Goal: Information Seeking & Learning: Learn about a topic

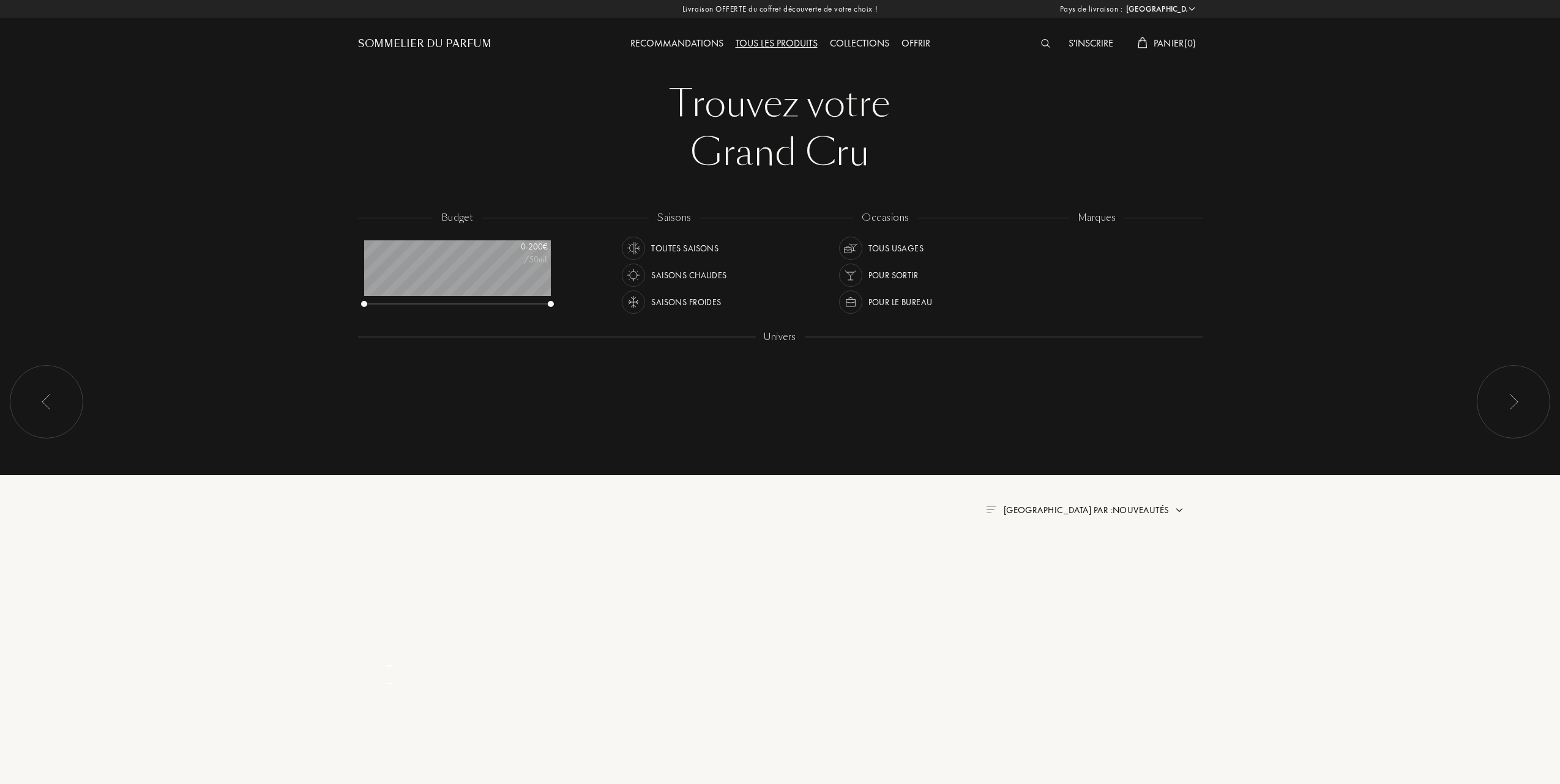
select select "FR"
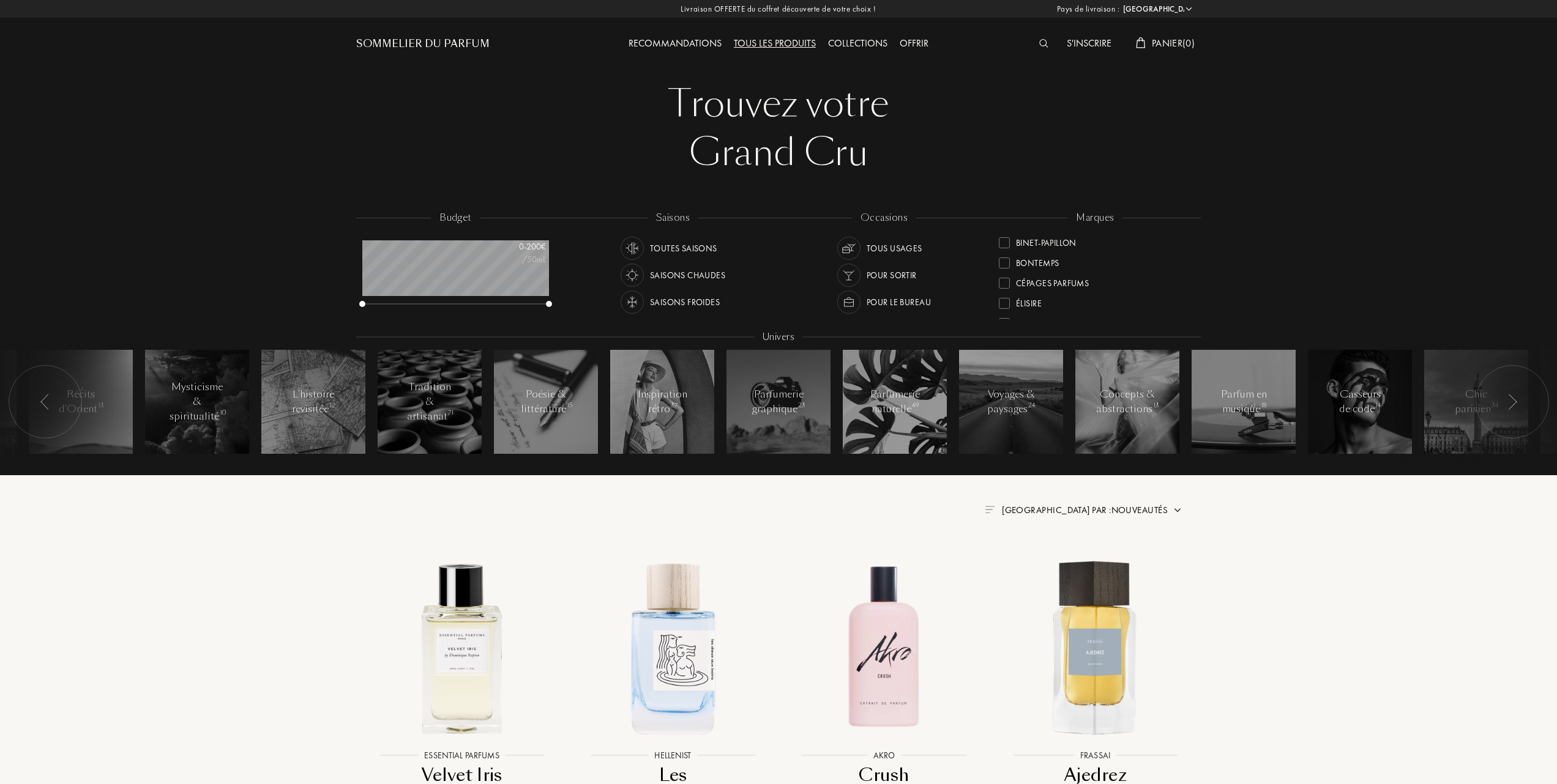
scroll to position [163, 0]
click at [879, 650] on img at bounding box center [883, 647] width 191 height 191
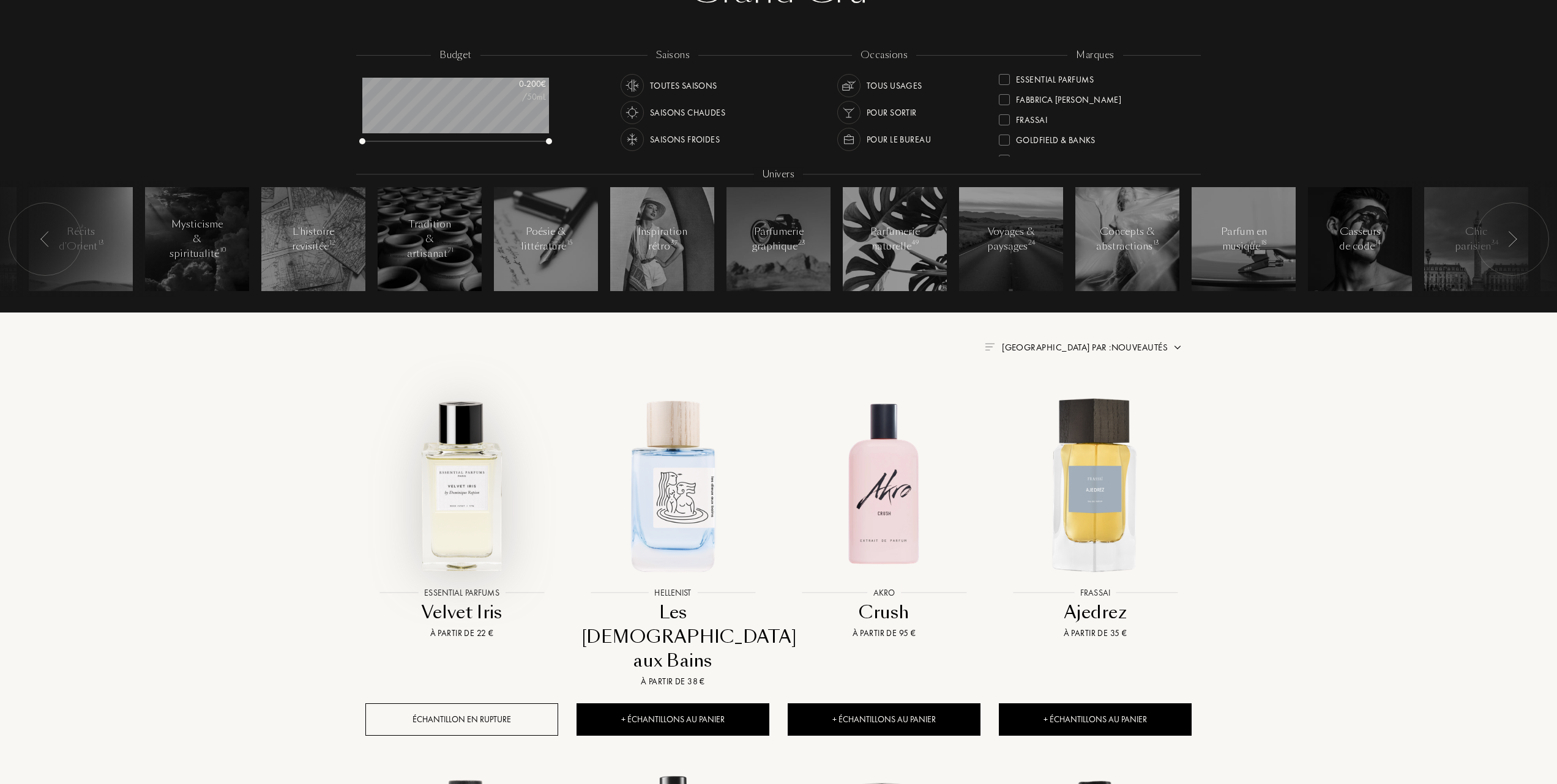
click at [474, 506] on img at bounding box center [462, 484] width 191 height 191
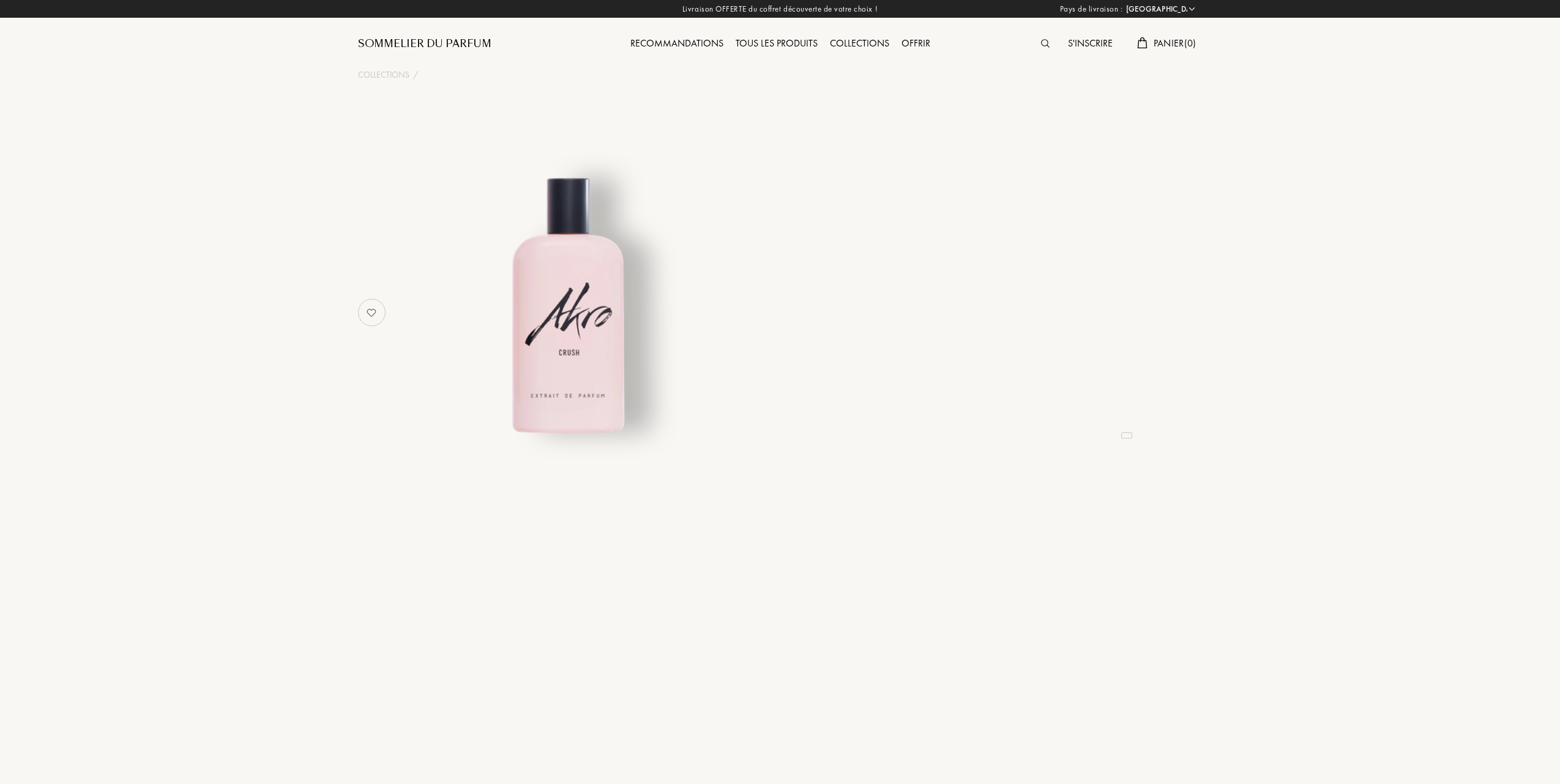
select select "FR"
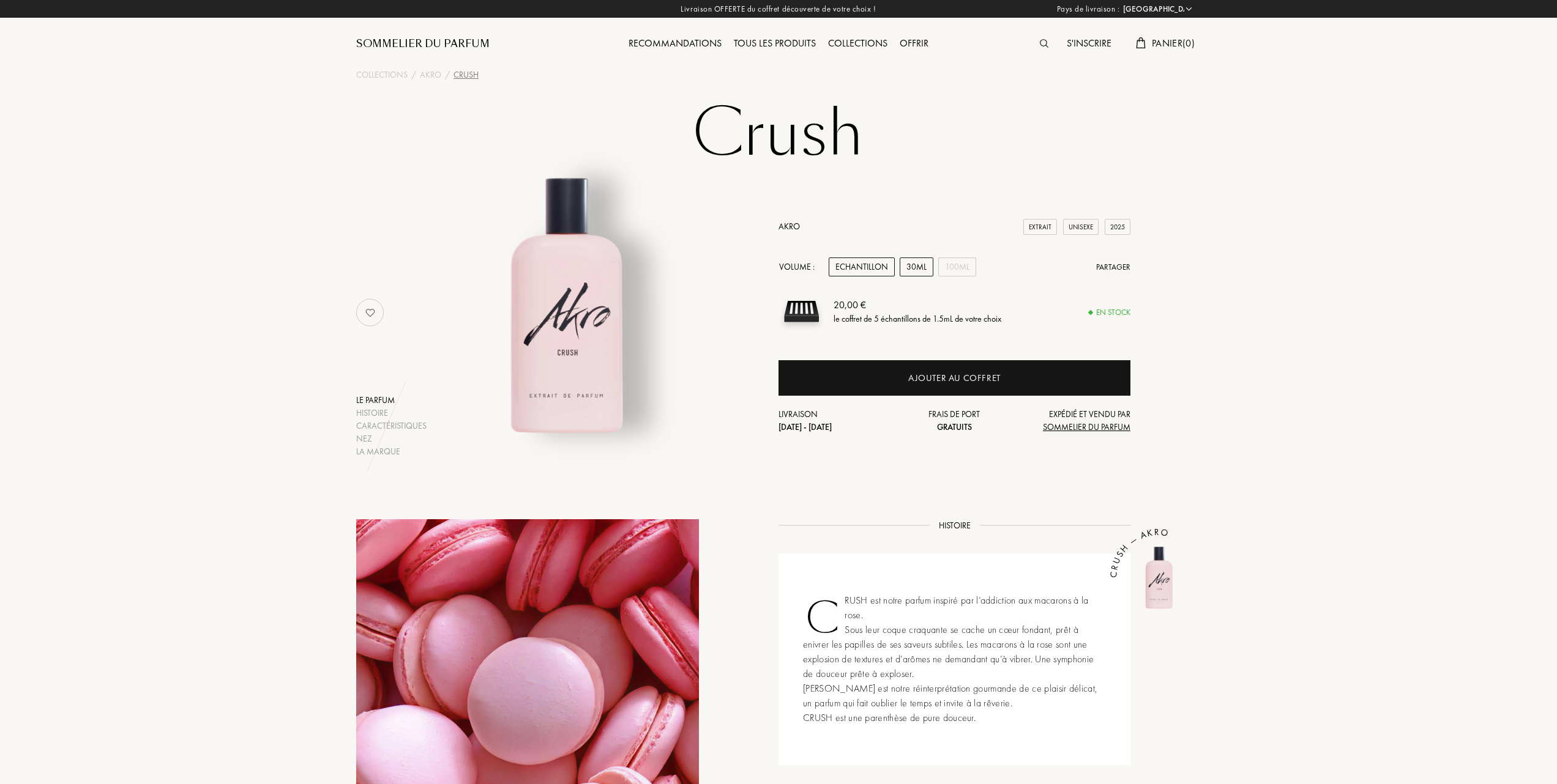
click at [907, 262] on div "30mL" at bounding box center [916, 267] width 34 height 19
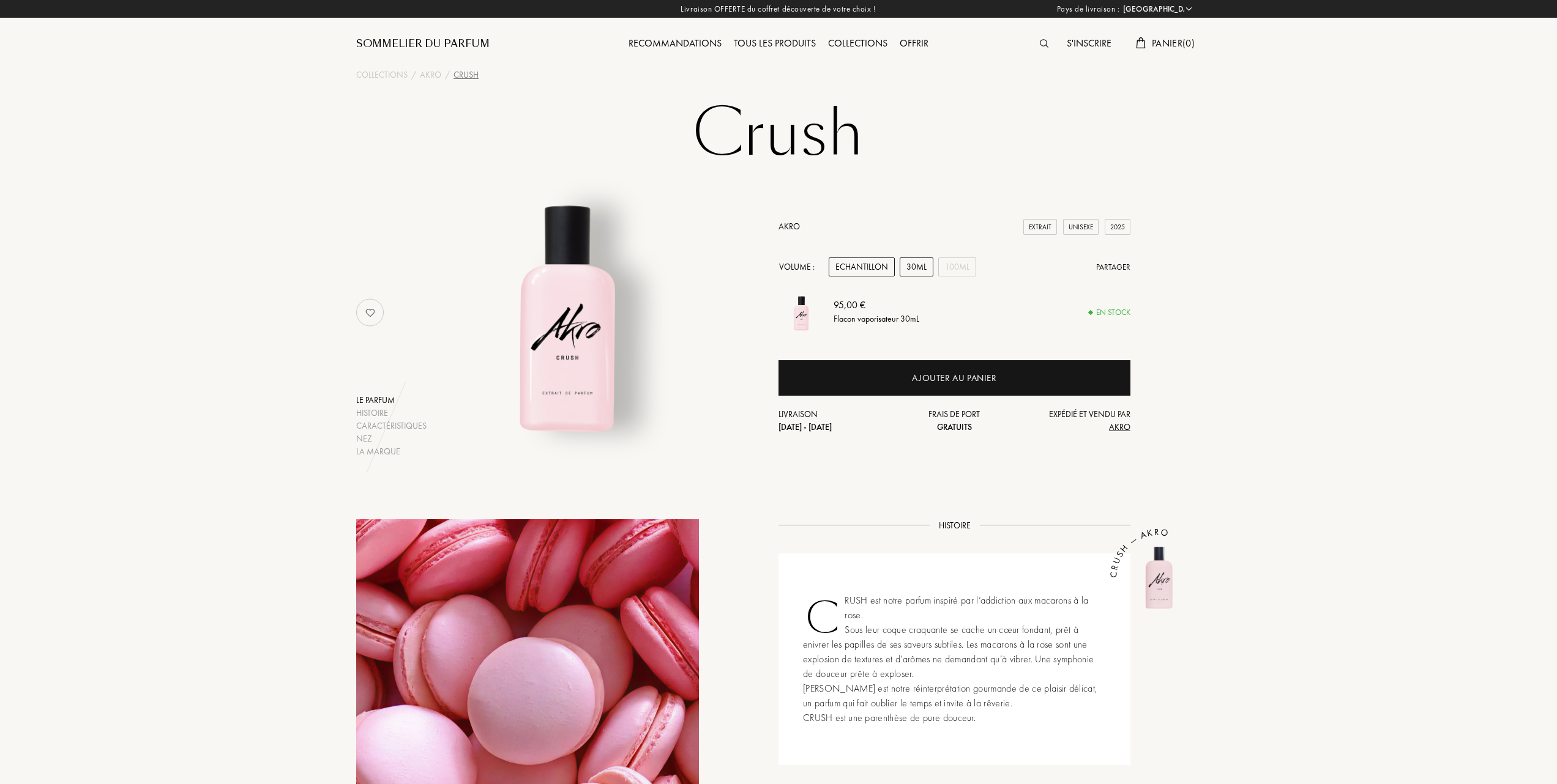
click at [872, 262] on div "Echantillon" at bounding box center [862, 267] width 66 height 19
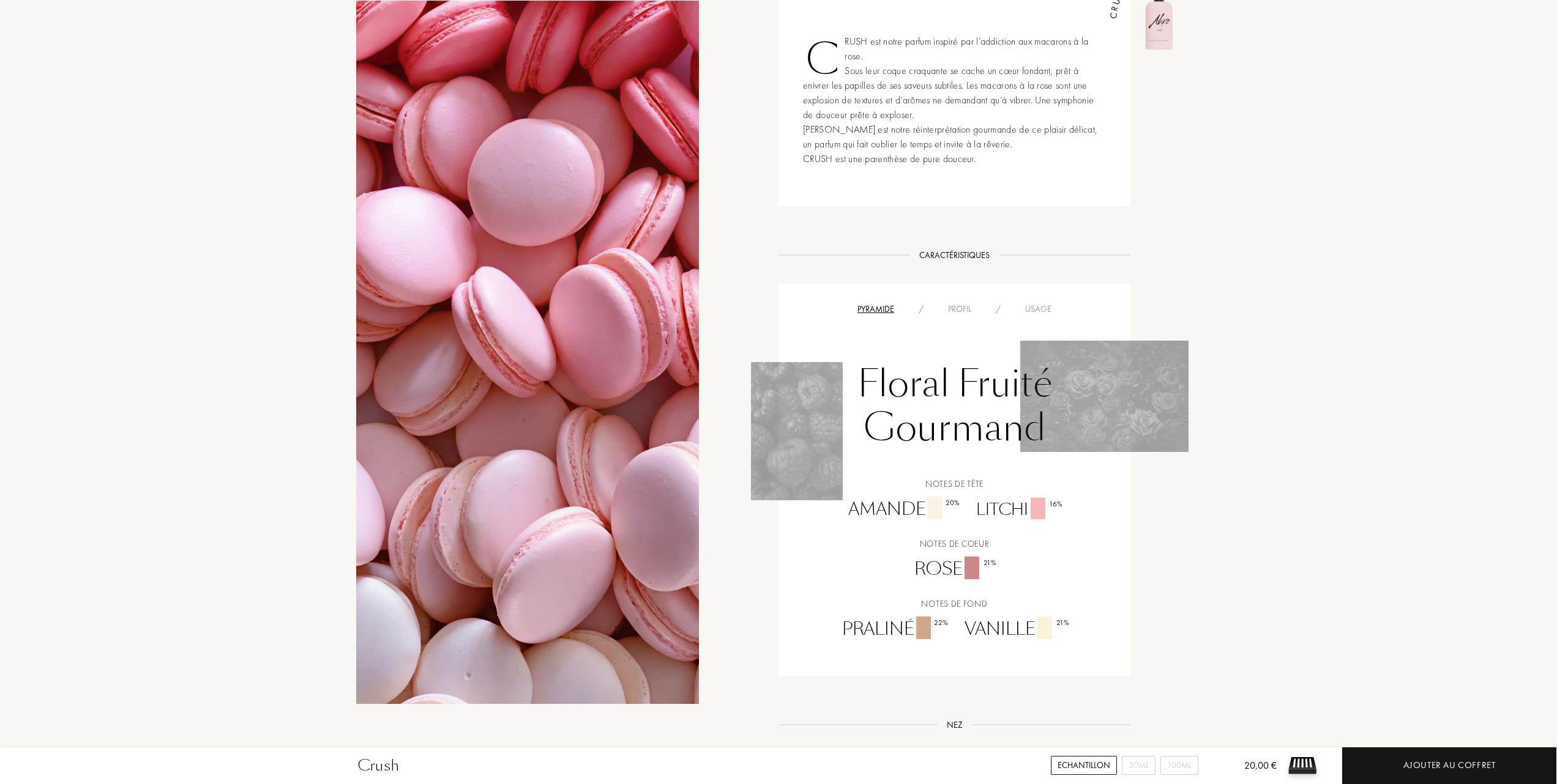
scroll to position [734, 0]
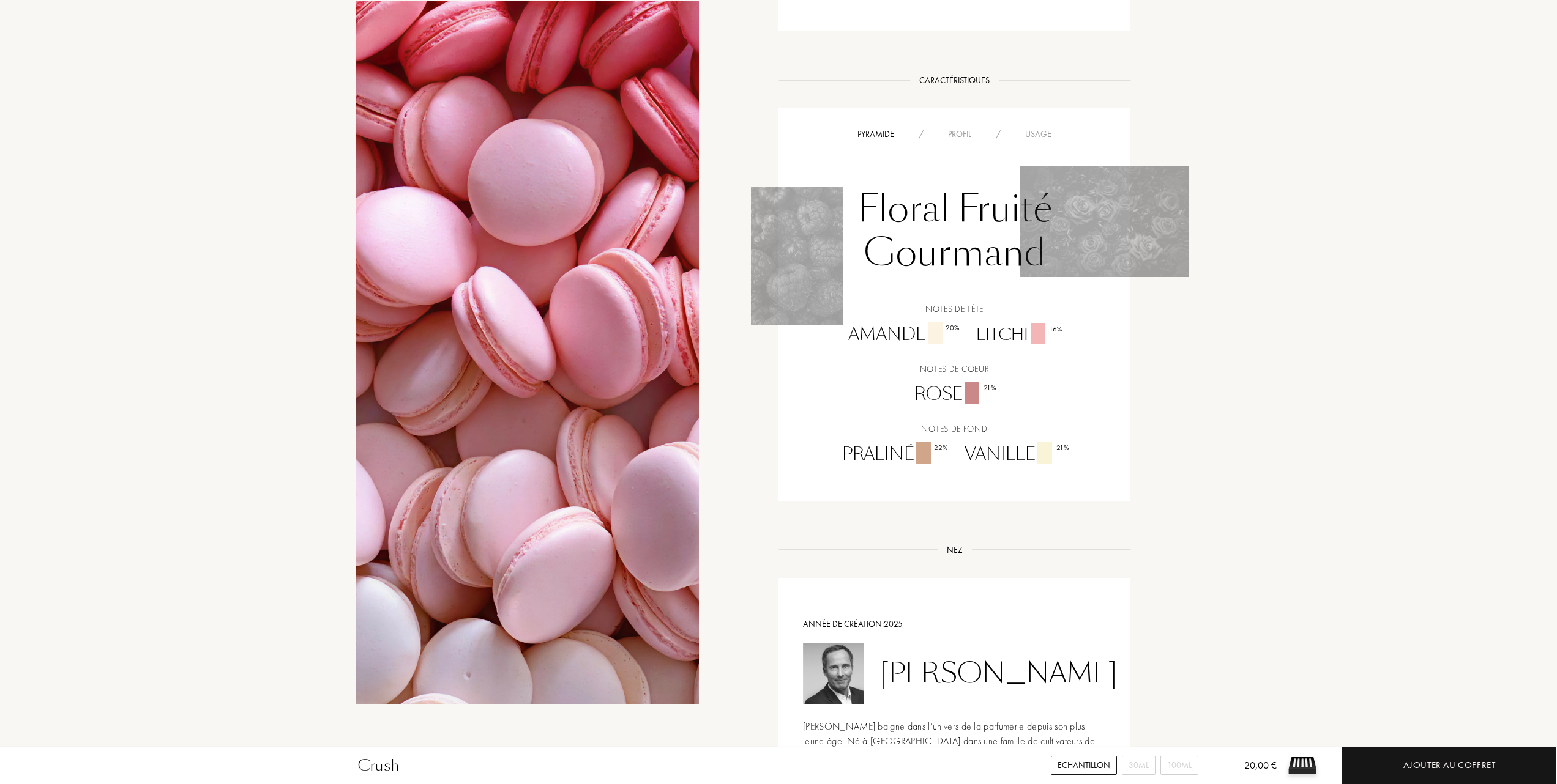
click at [1036, 133] on div "Usage" at bounding box center [1038, 133] width 50 height 13
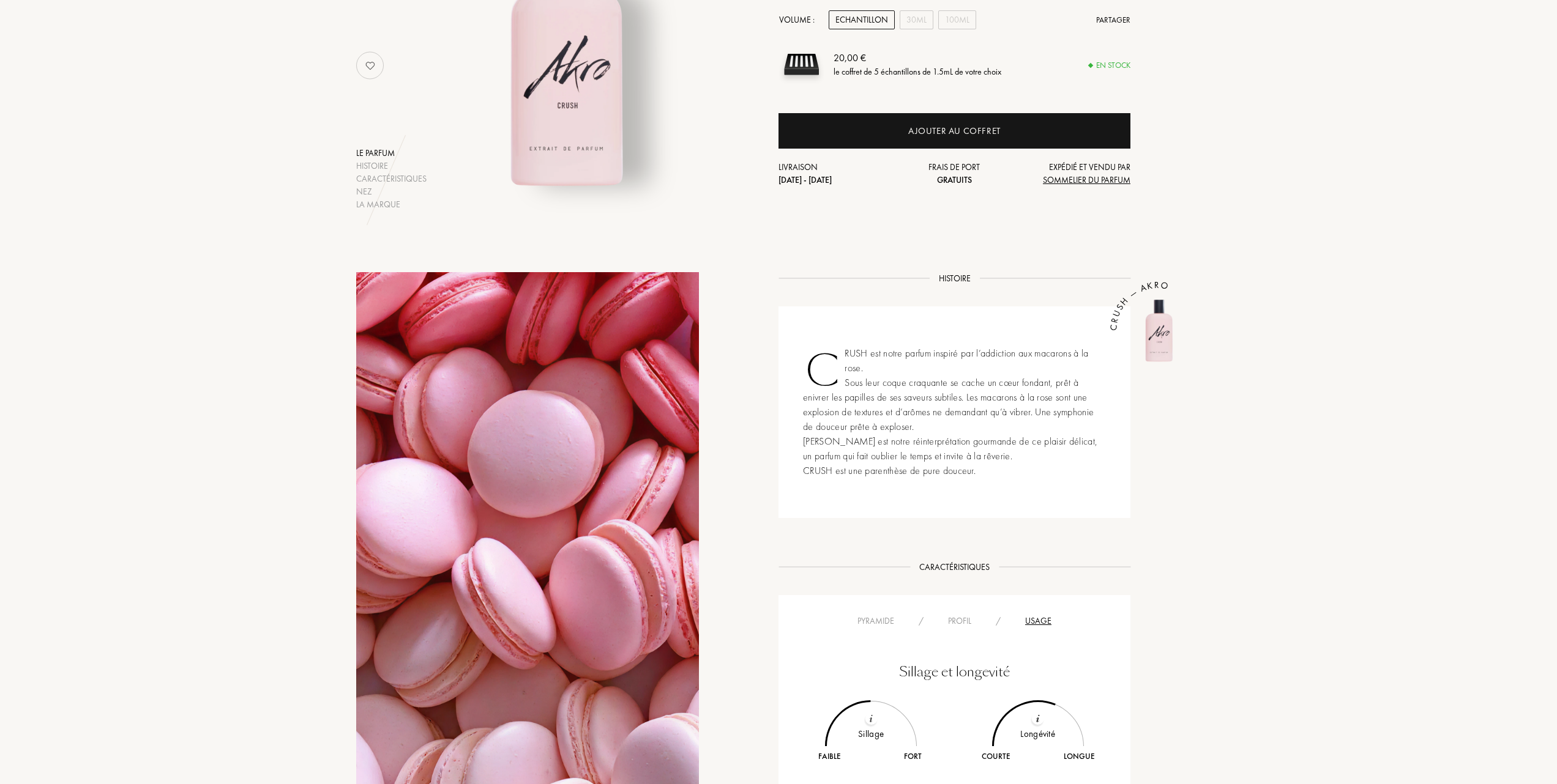
scroll to position [81, 0]
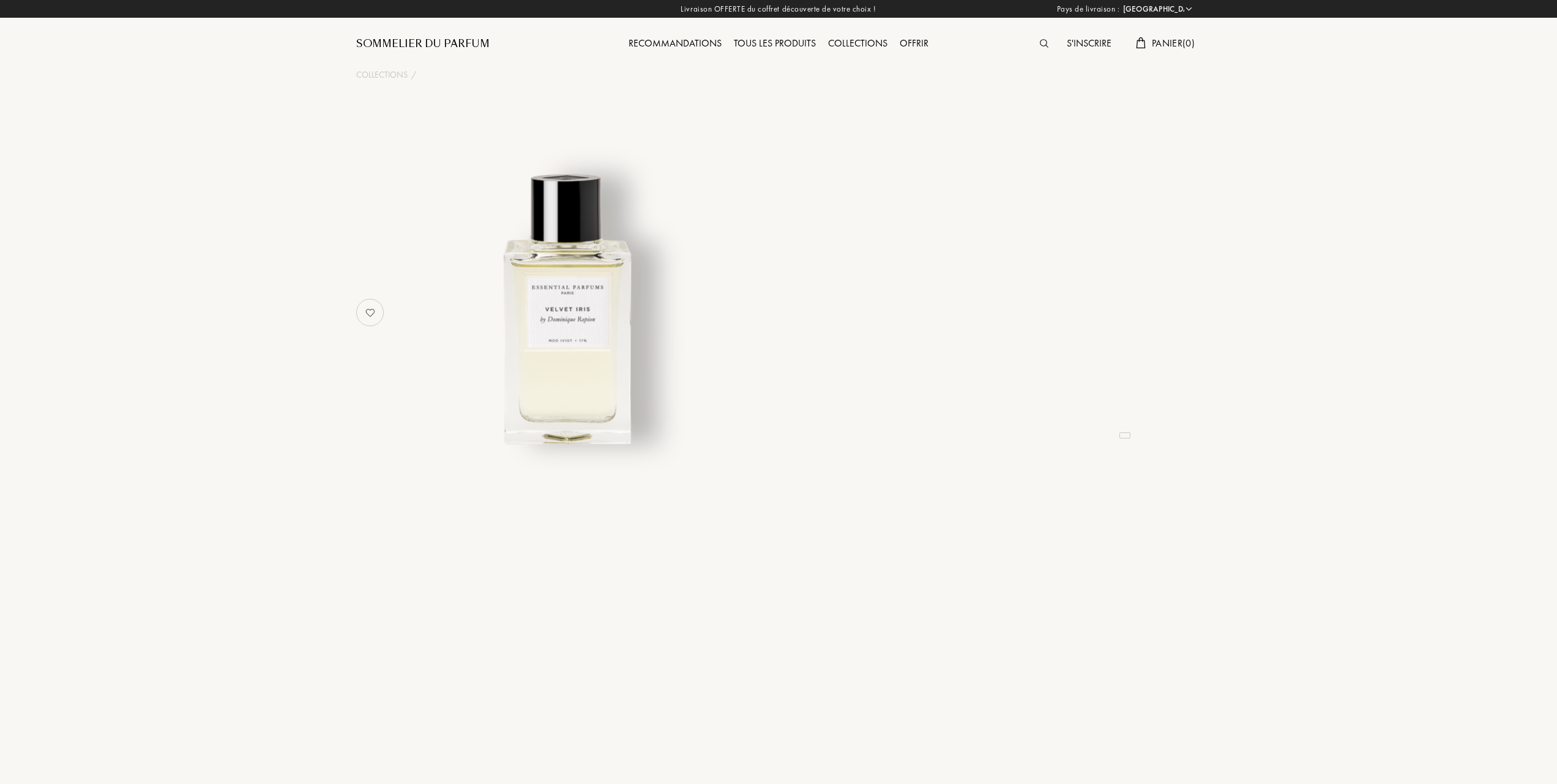
select select "FR"
select select "3"
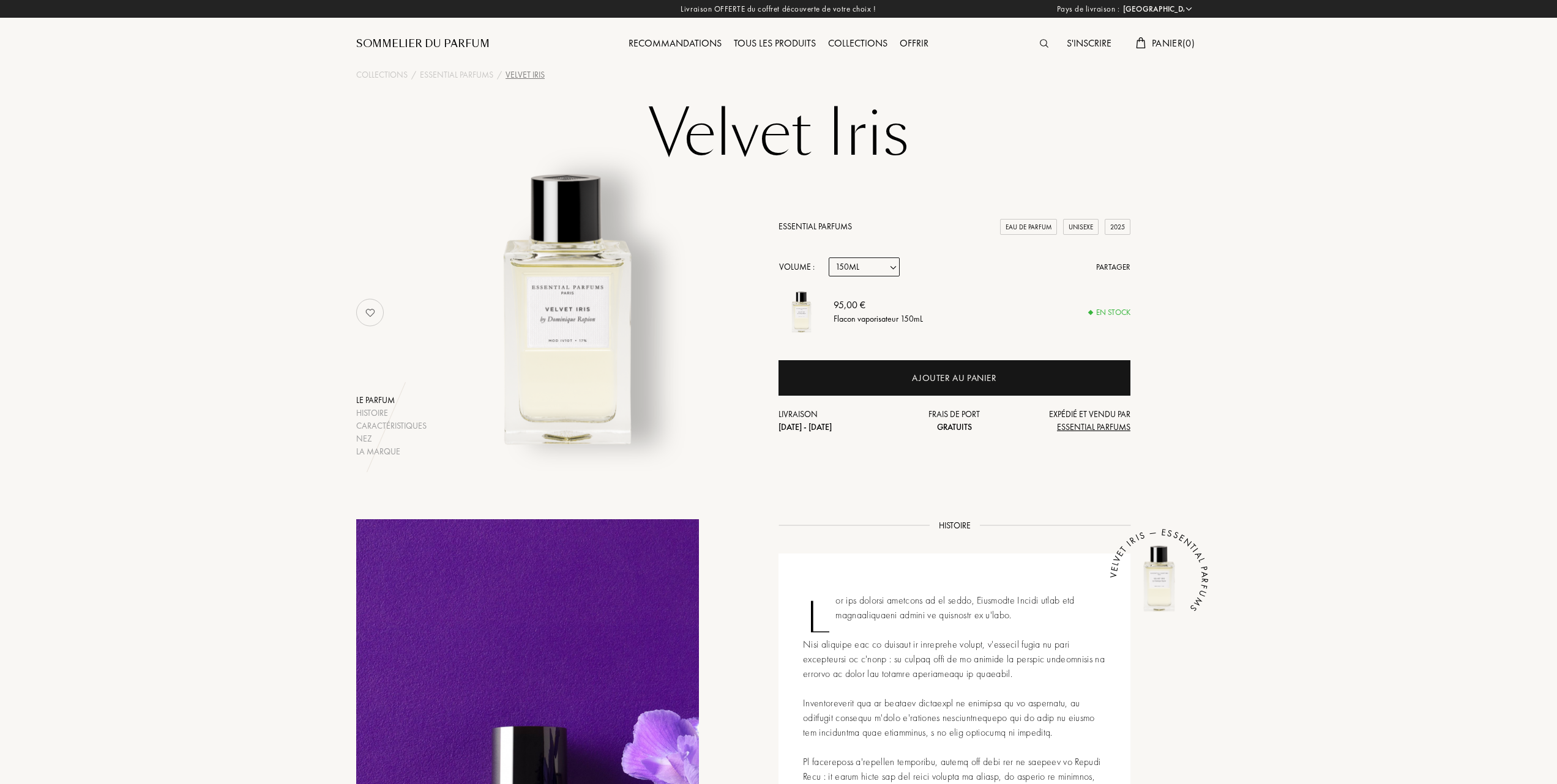
click at [889, 265] on select "Echantillon 10mL 100mL 150mL" at bounding box center [864, 267] width 71 height 19
select select "2"
click at [829, 258] on select "Echantillon 10mL 100mL 150mL" at bounding box center [864, 267] width 71 height 19
select select "2"
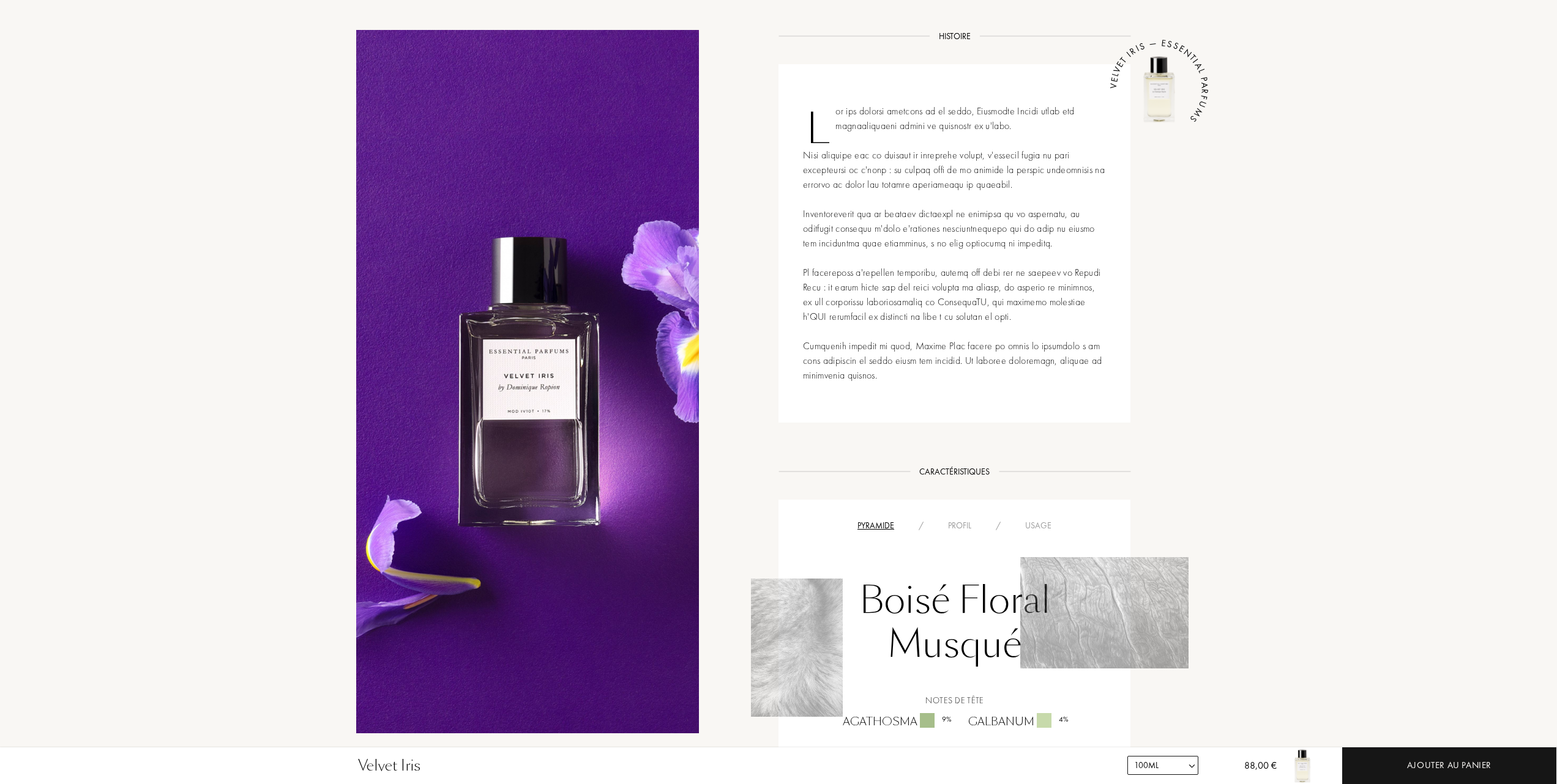
scroll to position [163, 0]
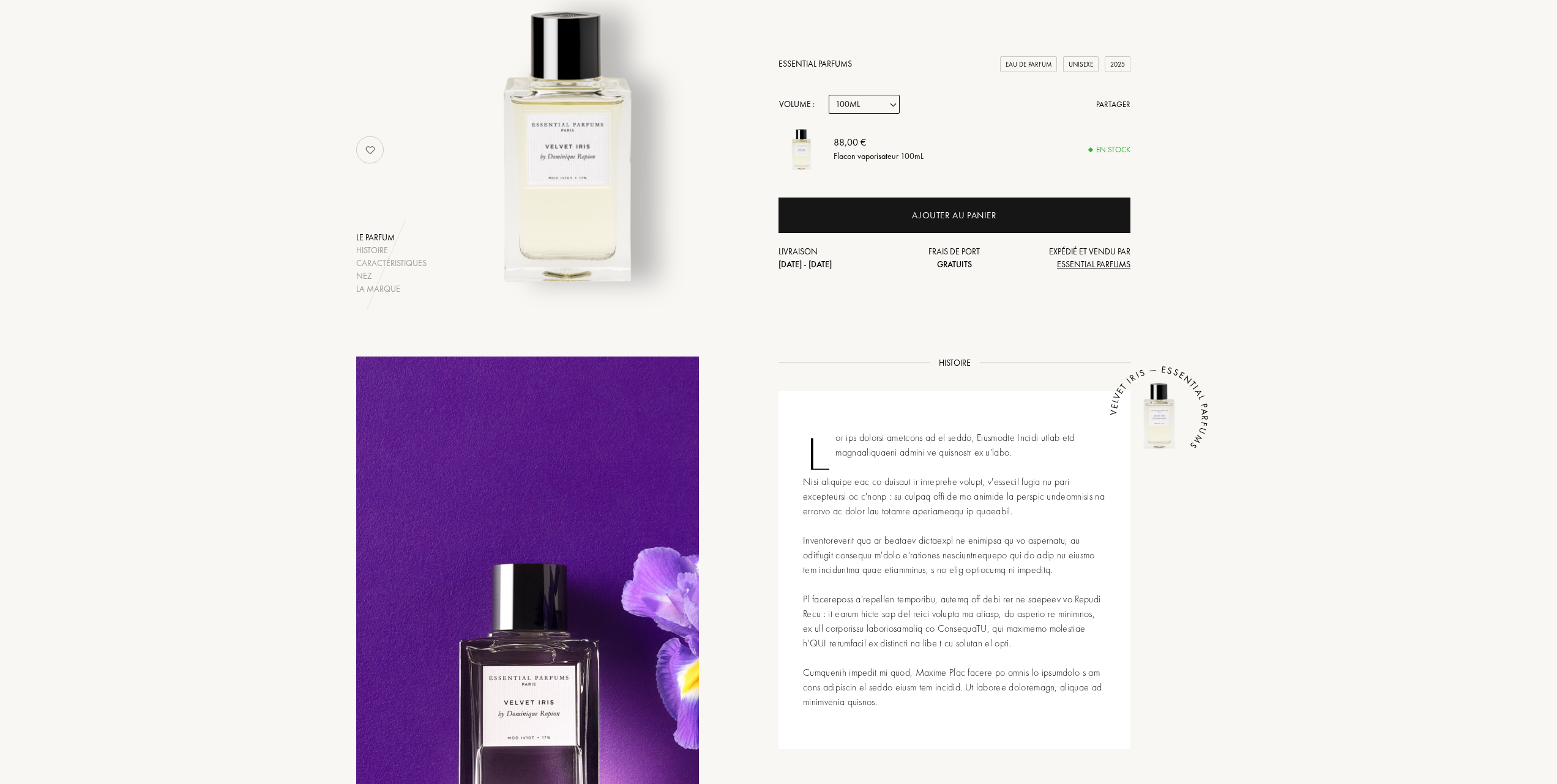
click at [893, 103] on select "Echantillon 10mL 100mL 150mL" at bounding box center [864, 104] width 71 height 19
select select "3"
click at [829, 95] on select "Echantillon 10mL 100mL 150mL" at bounding box center [864, 104] width 71 height 19
select select "3"
click at [895, 102] on select "Echantillon 10mL 100mL 150mL" at bounding box center [864, 104] width 71 height 19
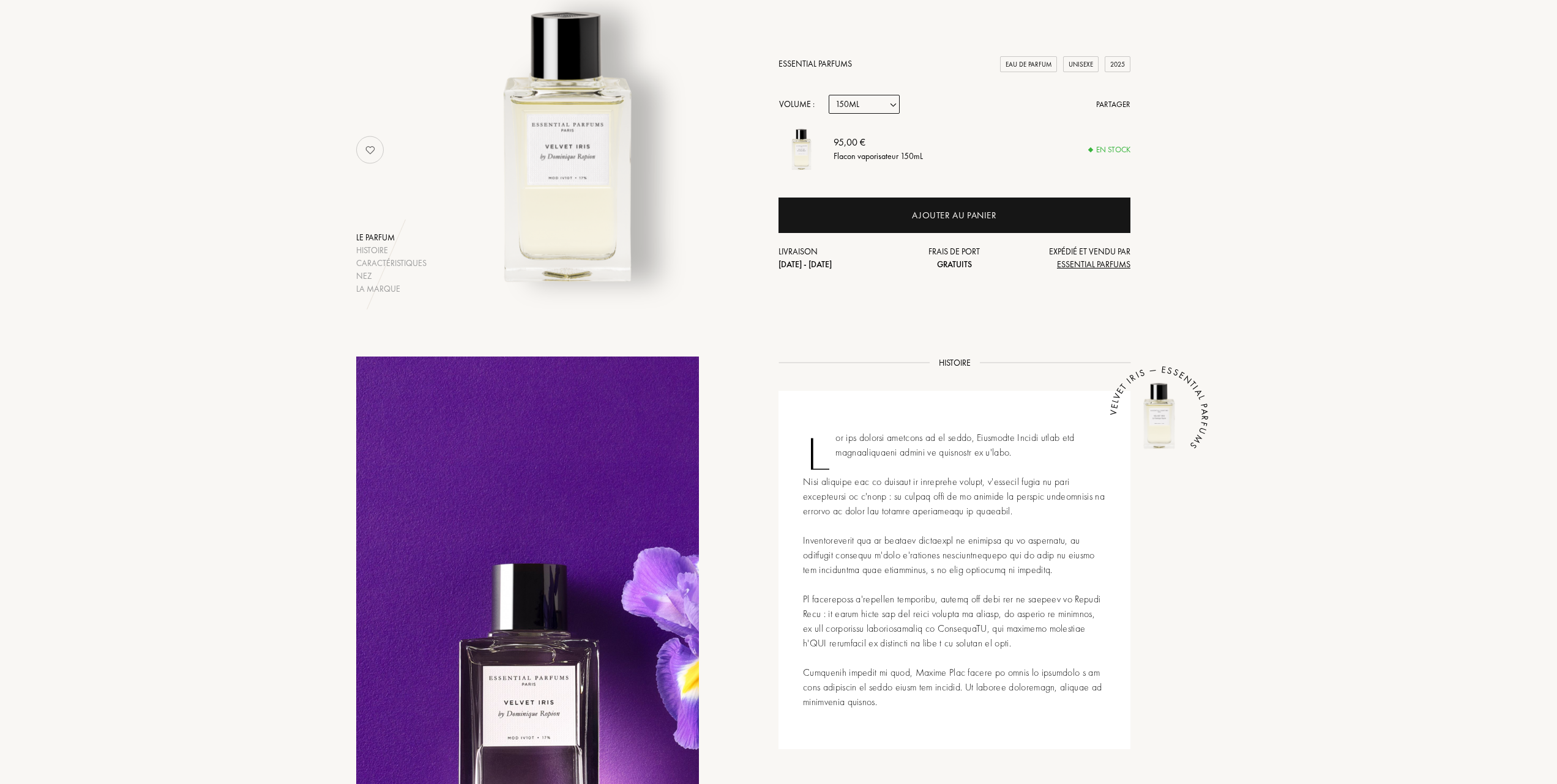
select select "2"
click at [829, 95] on select "Echantillon 10mL 100mL 150mL" at bounding box center [864, 104] width 71 height 19
select select "2"
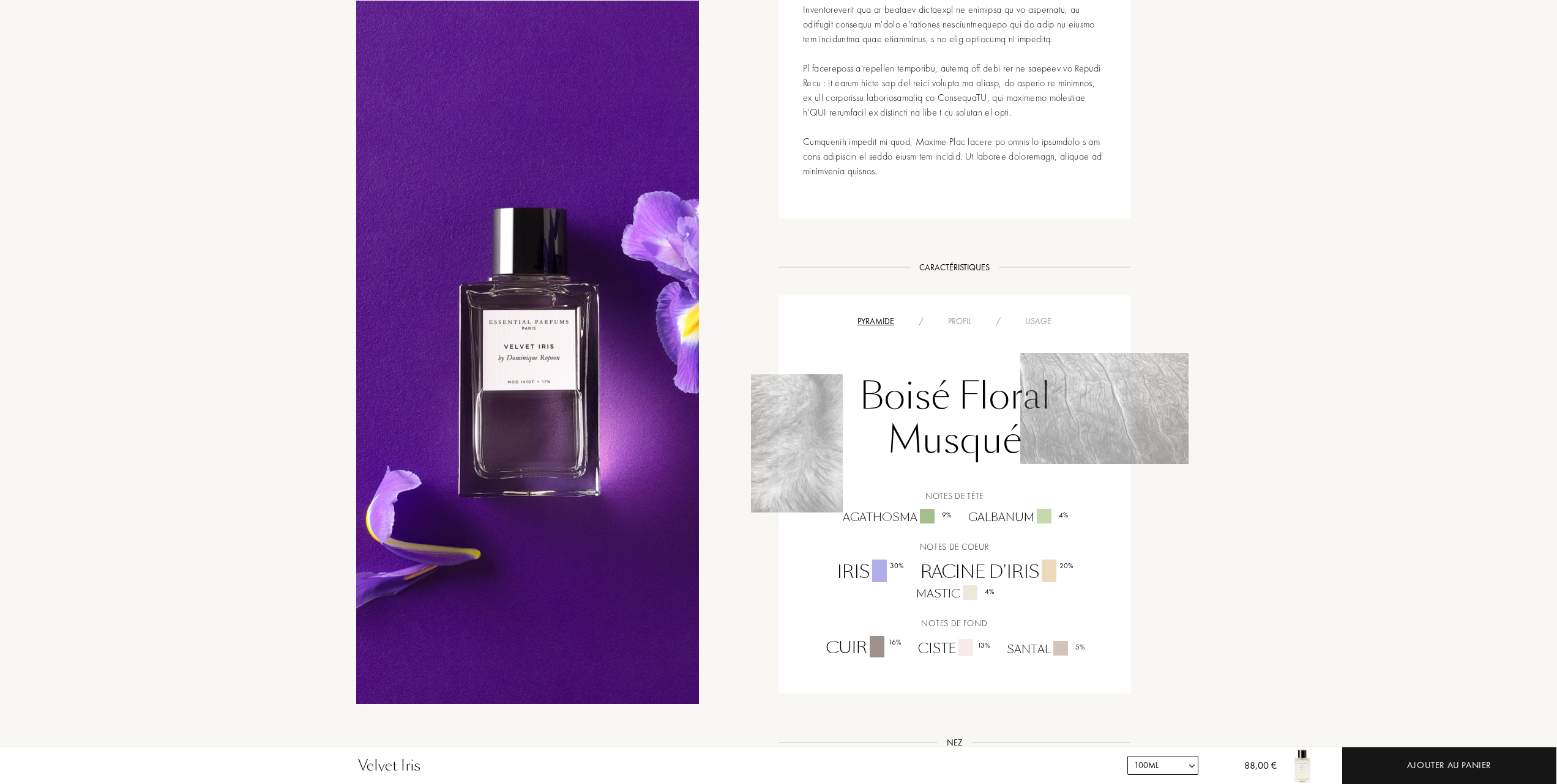
scroll to position [734, 0]
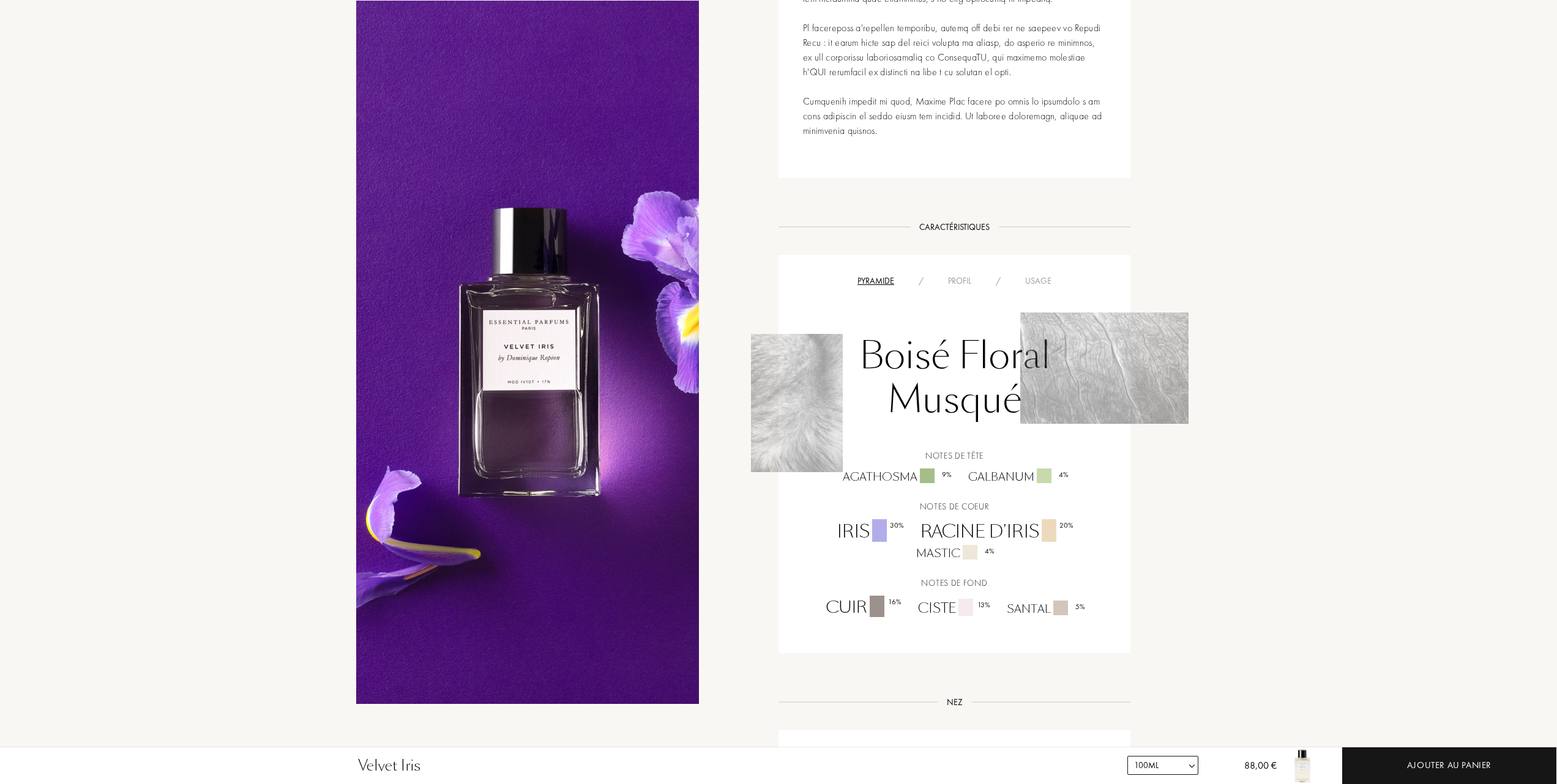
click at [952, 278] on div "Profil" at bounding box center [959, 280] width 48 height 13
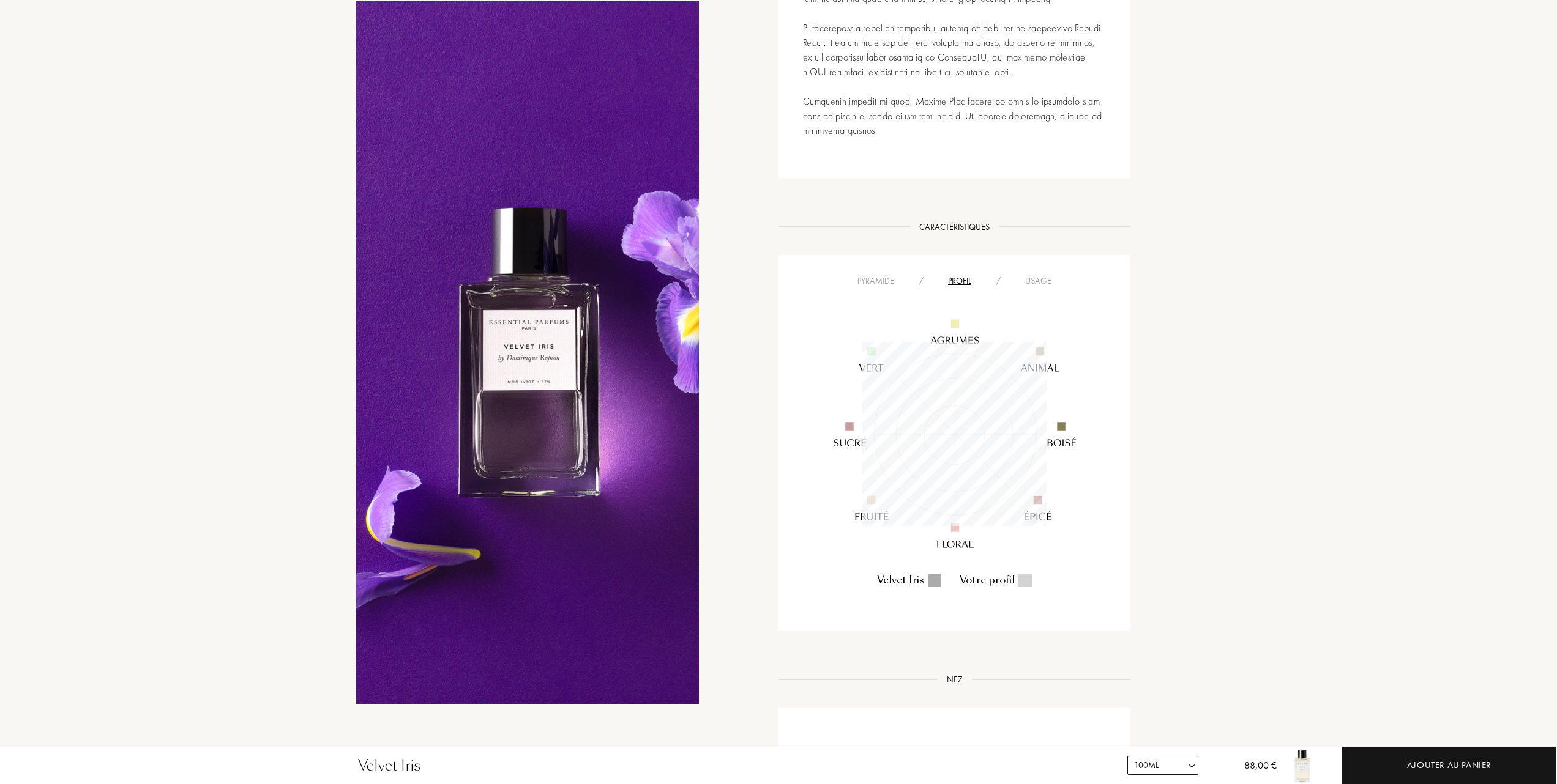
scroll to position [184, 184]
click at [1036, 274] on div "Usage" at bounding box center [1038, 280] width 50 height 13
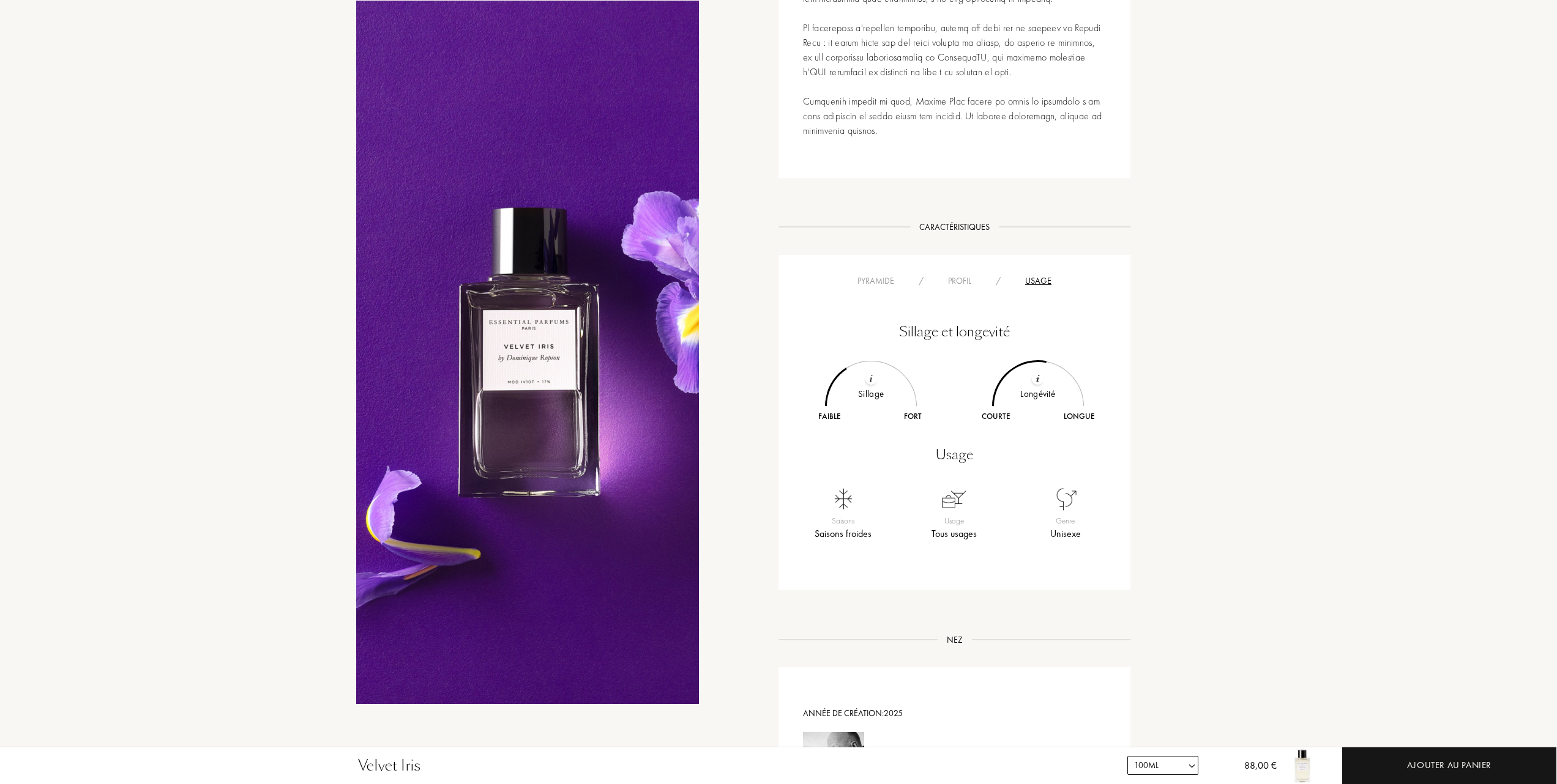
click at [877, 282] on div "Pyramide" at bounding box center [876, 280] width 61 height 13
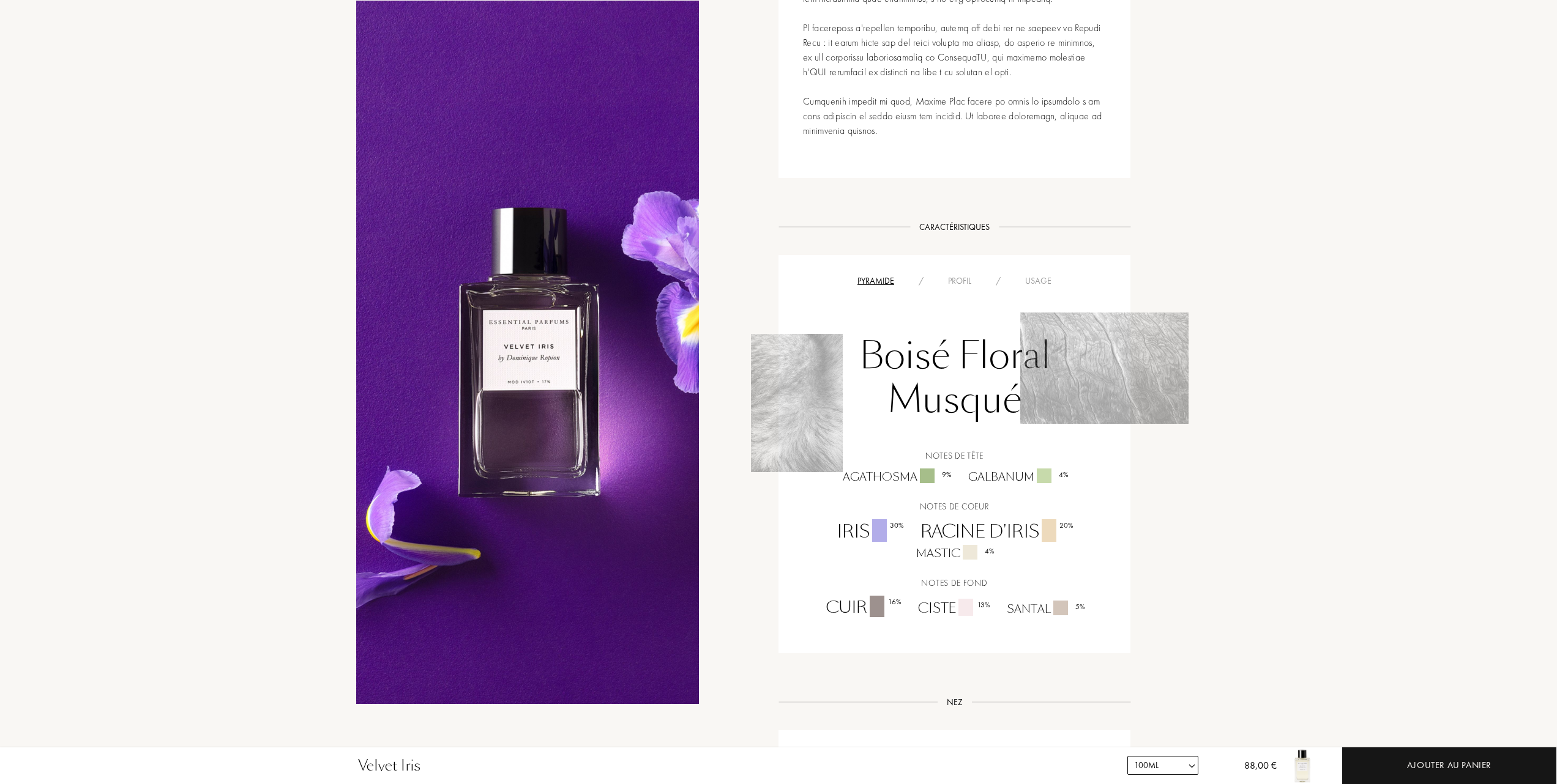
click at [1039, 276] on div "Usage" at bounding box center [1038, 280] width 50 height 13
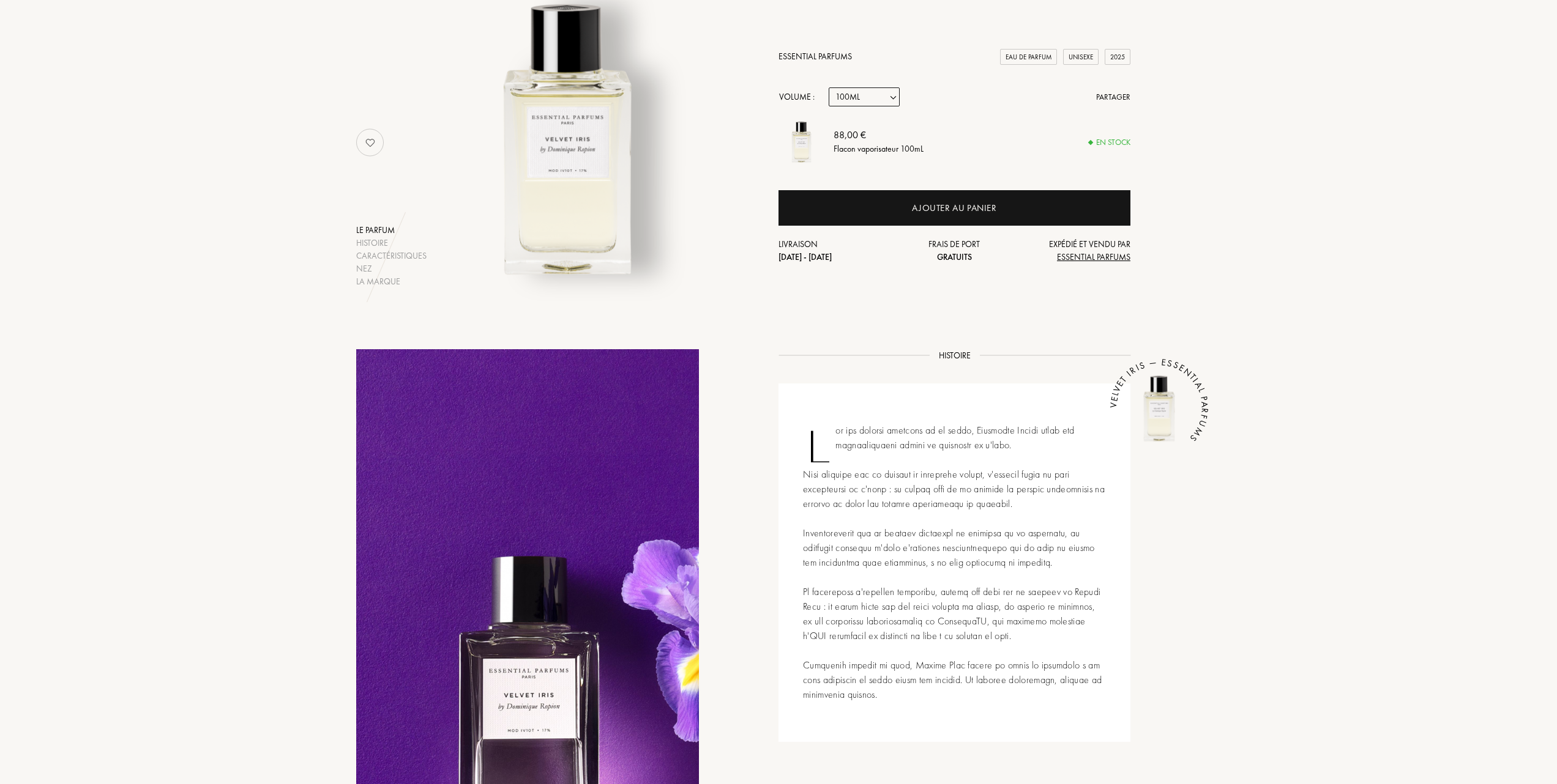
scroll to position [81, 0]
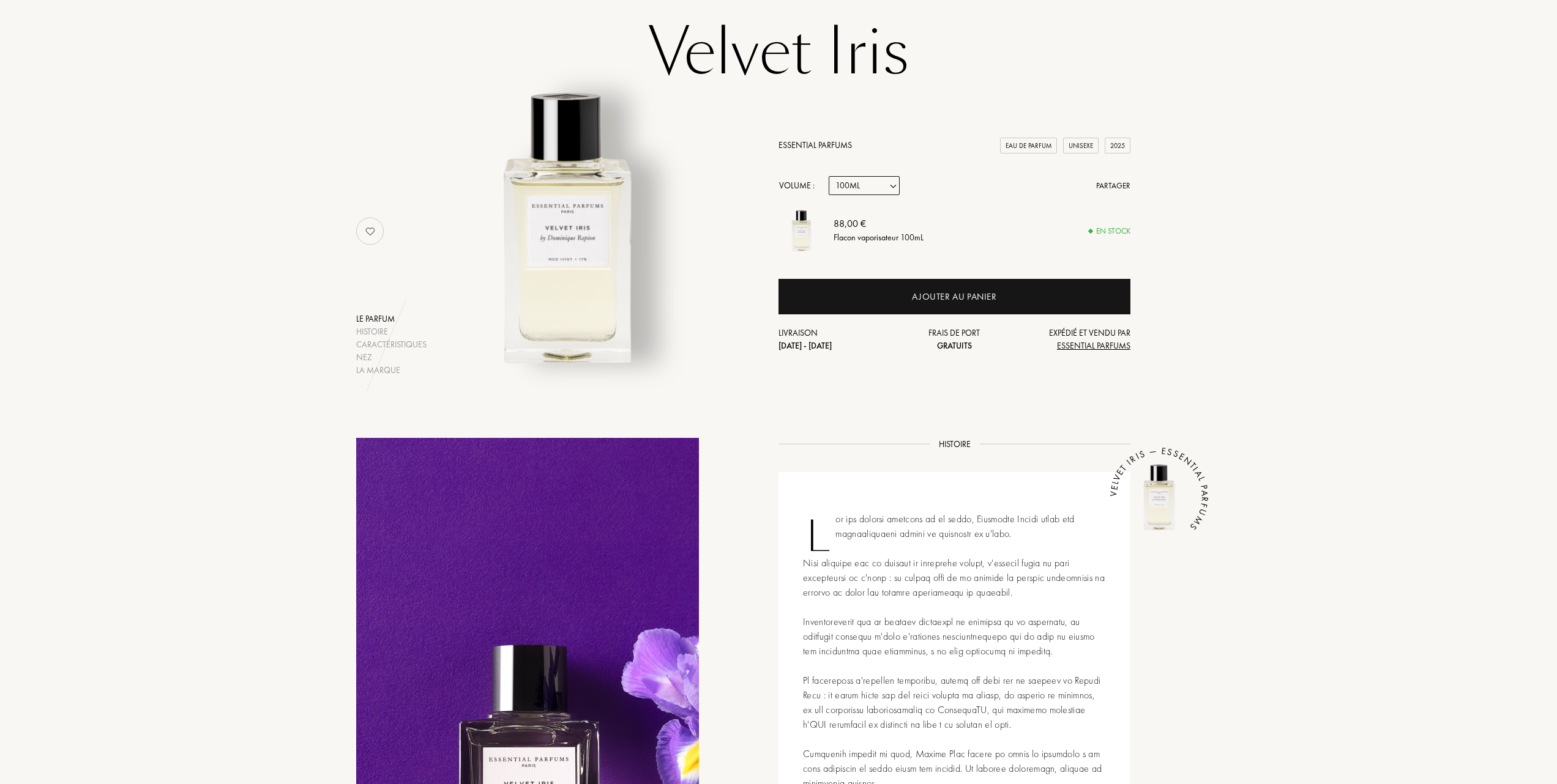
click at [811, 141] on link "Essential Parfums" at bounding box center [815, 144] width 73 height 11
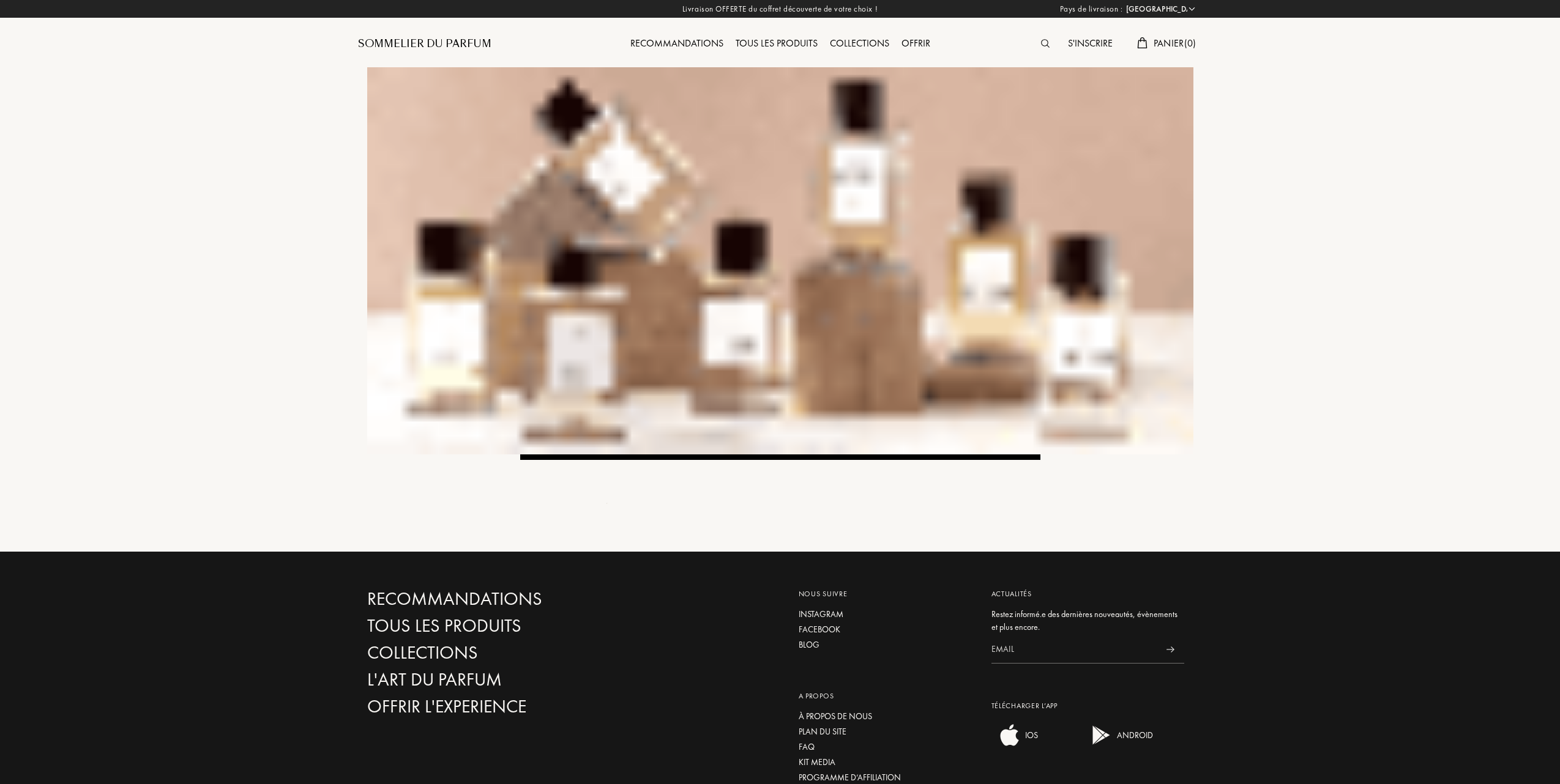
select select "FR"
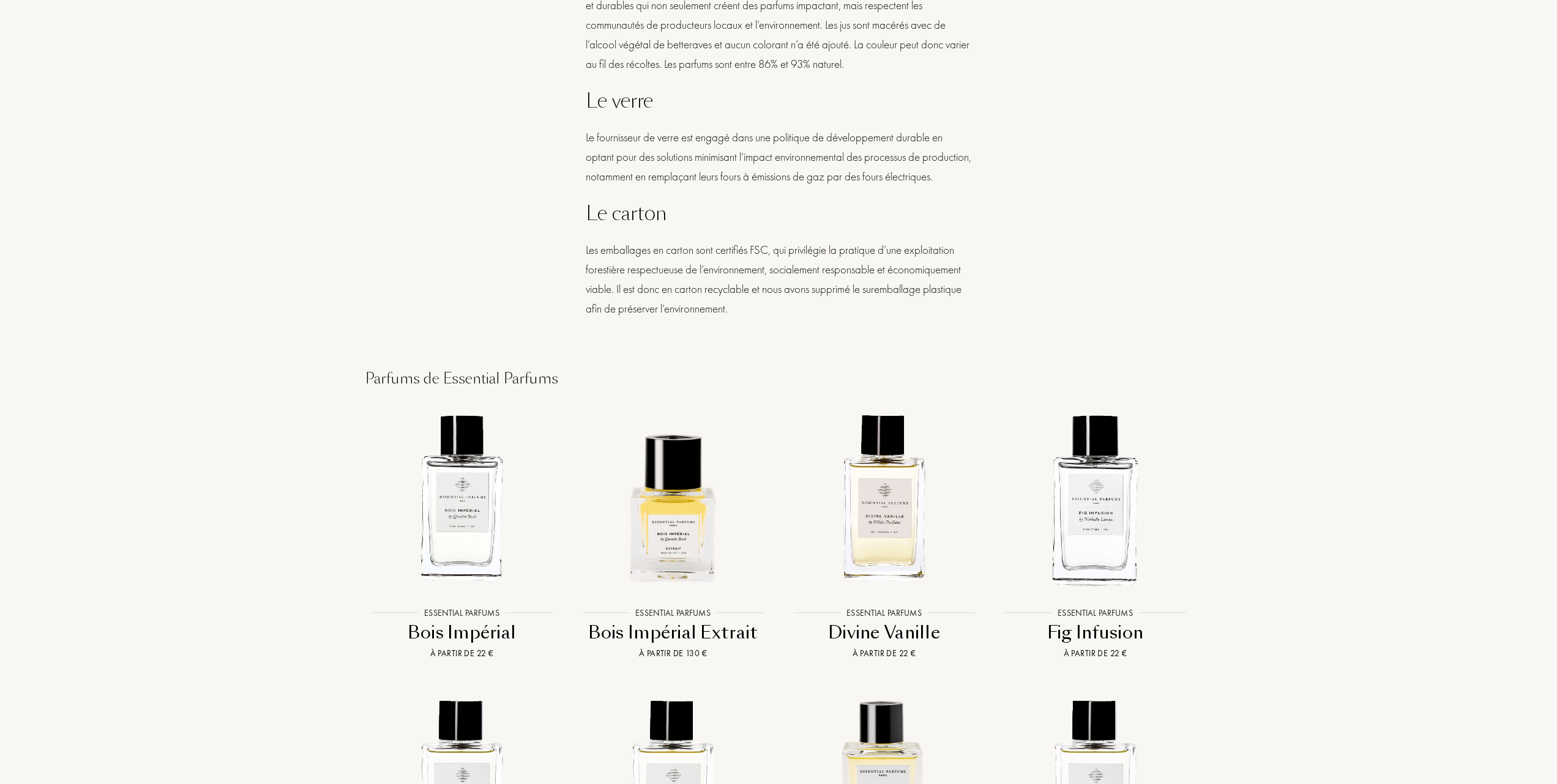
scroll to position [1305, 0]
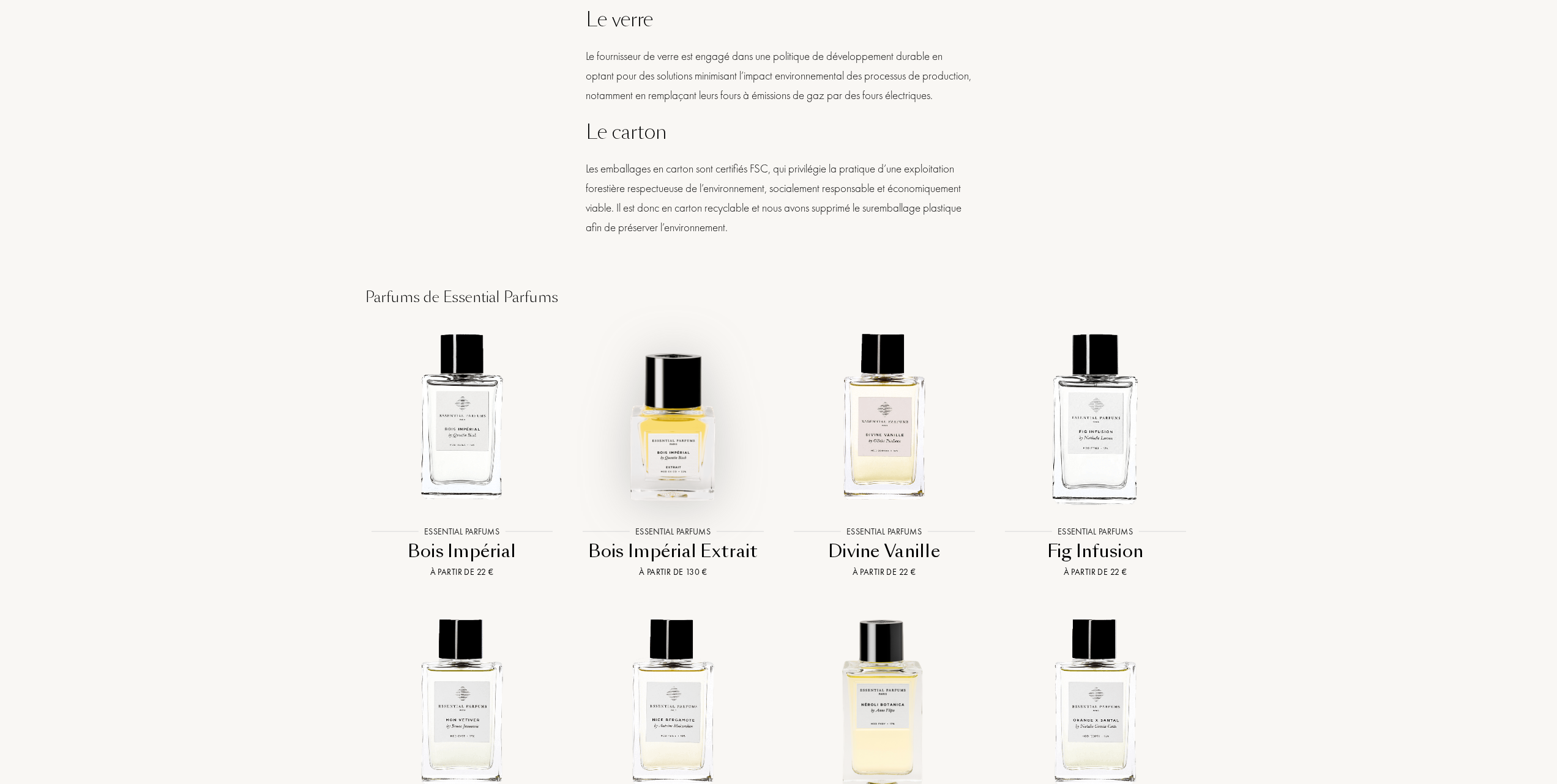
click at [674, 447] on img at bounding box center [673, 416] width 191 height 191
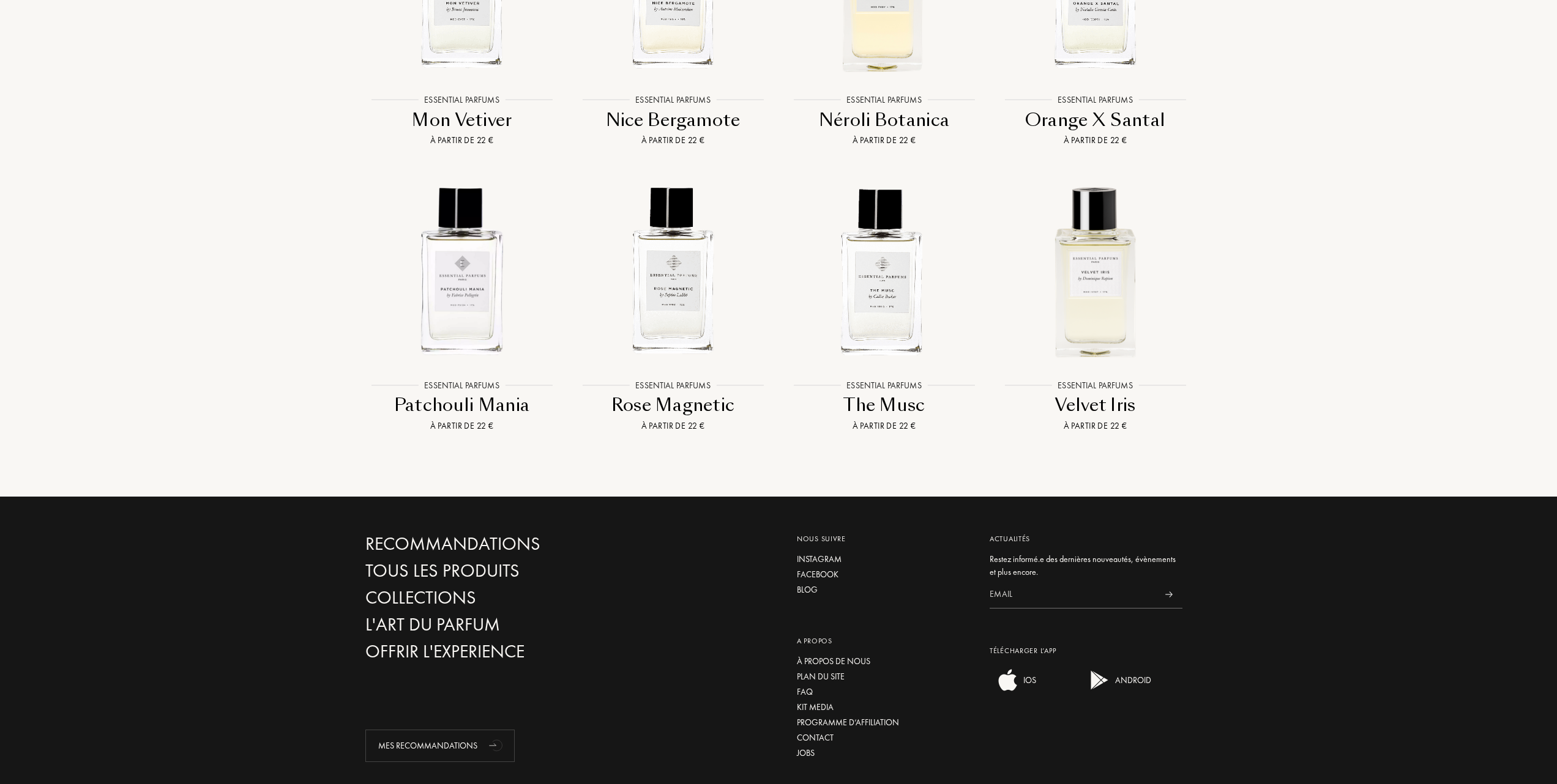
scroll to position [2039, 0]
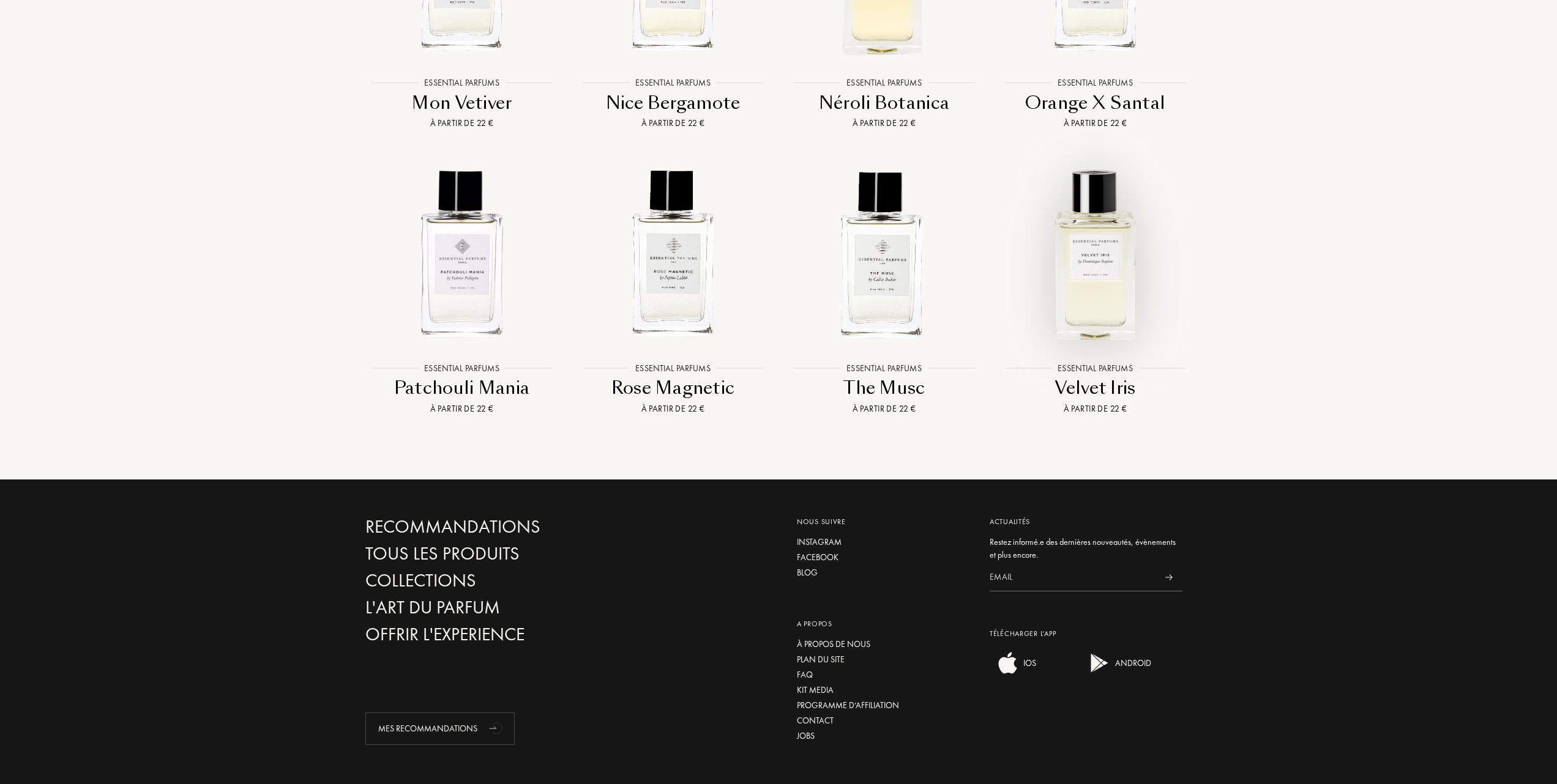
click at [1114, 318] on img at bounding box center [1095, 253] width 191 height 191
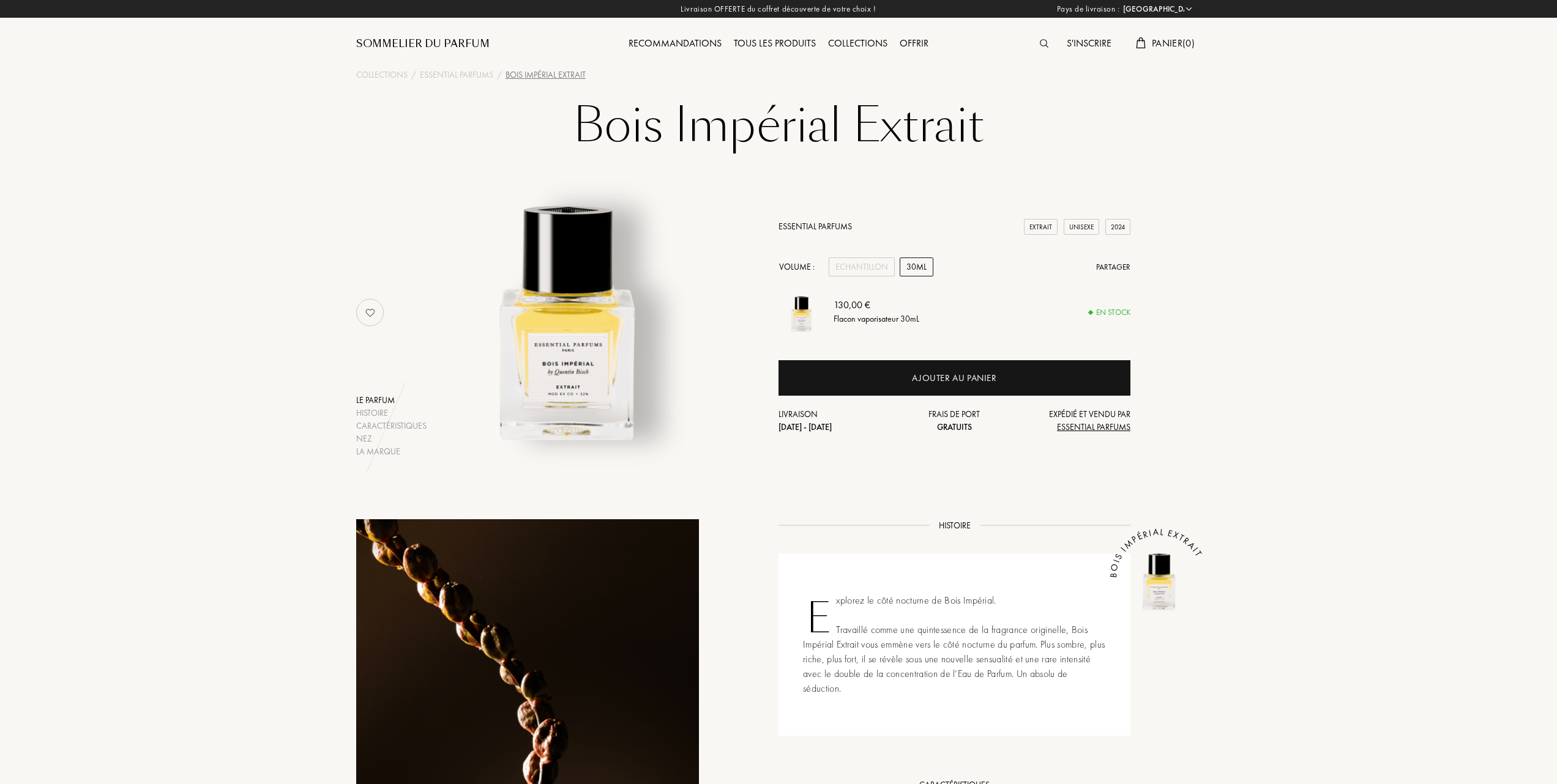
select select "FR"
click at [860, 265] on div "Echantillon" at bounding box center [862, 267] width 66 height 19
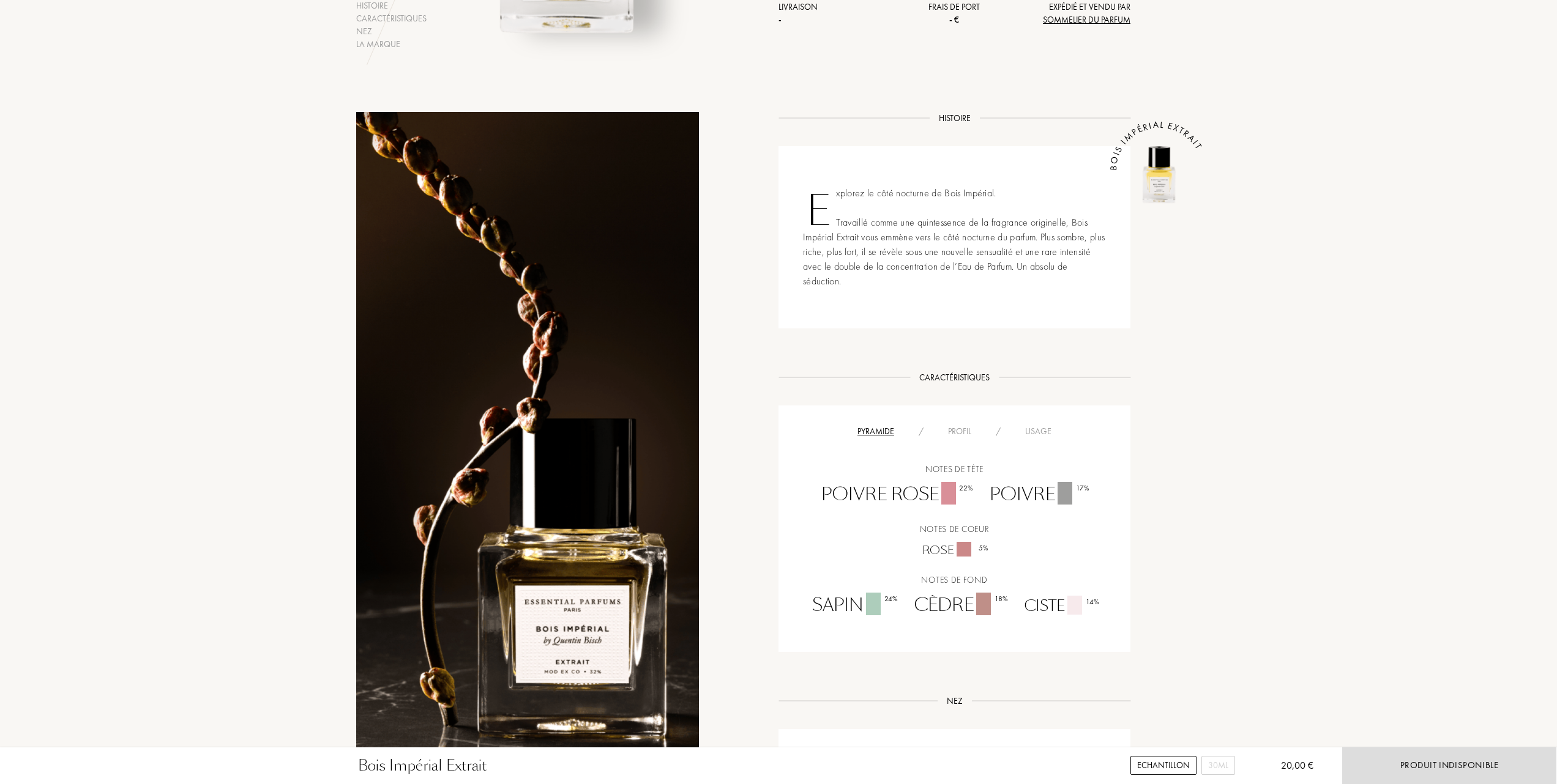
scroll to position [489, 0]
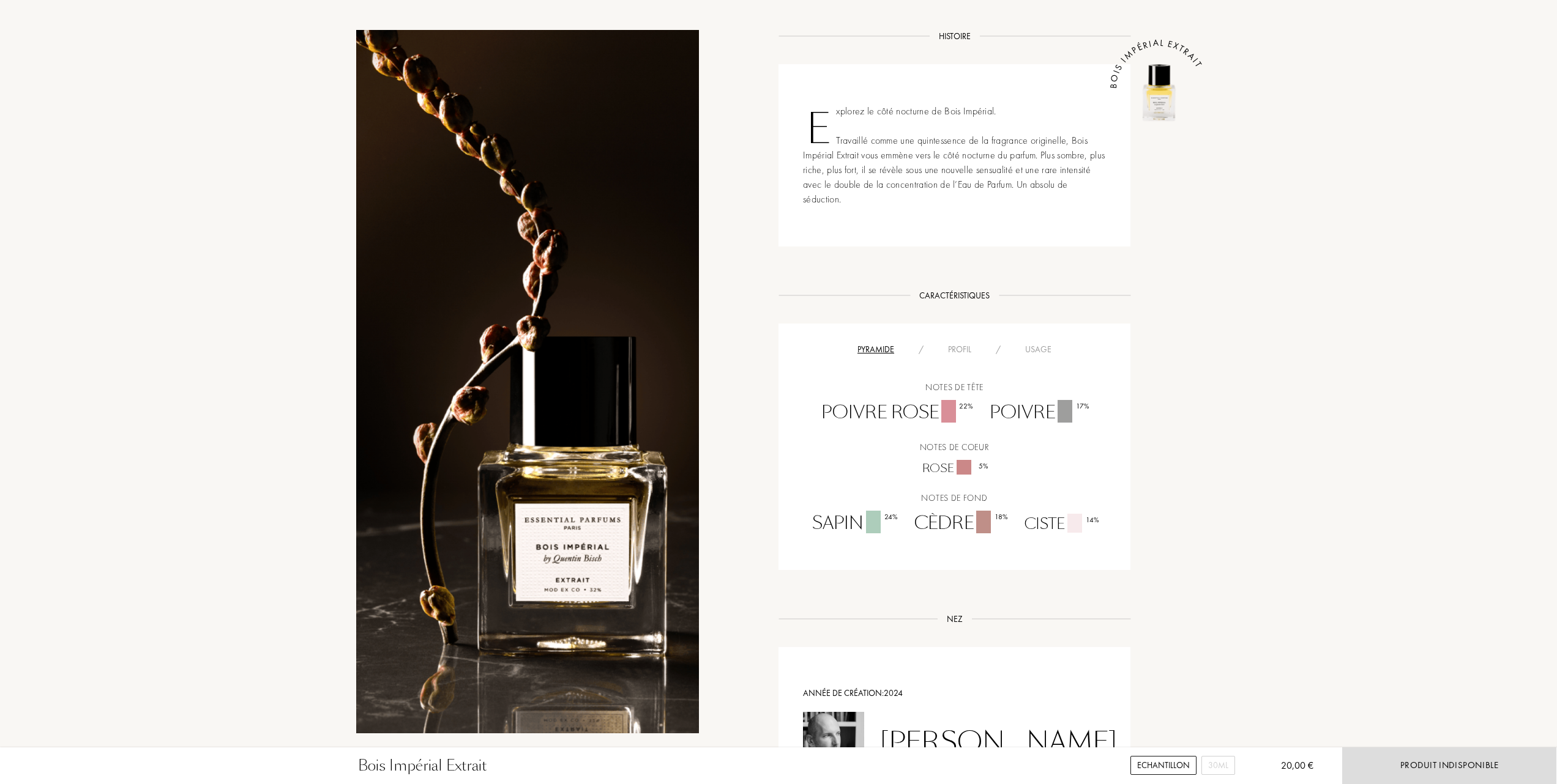
click at [1041, 343] on div "Usage" at bounding box center [1038, 349] width 50 height 13
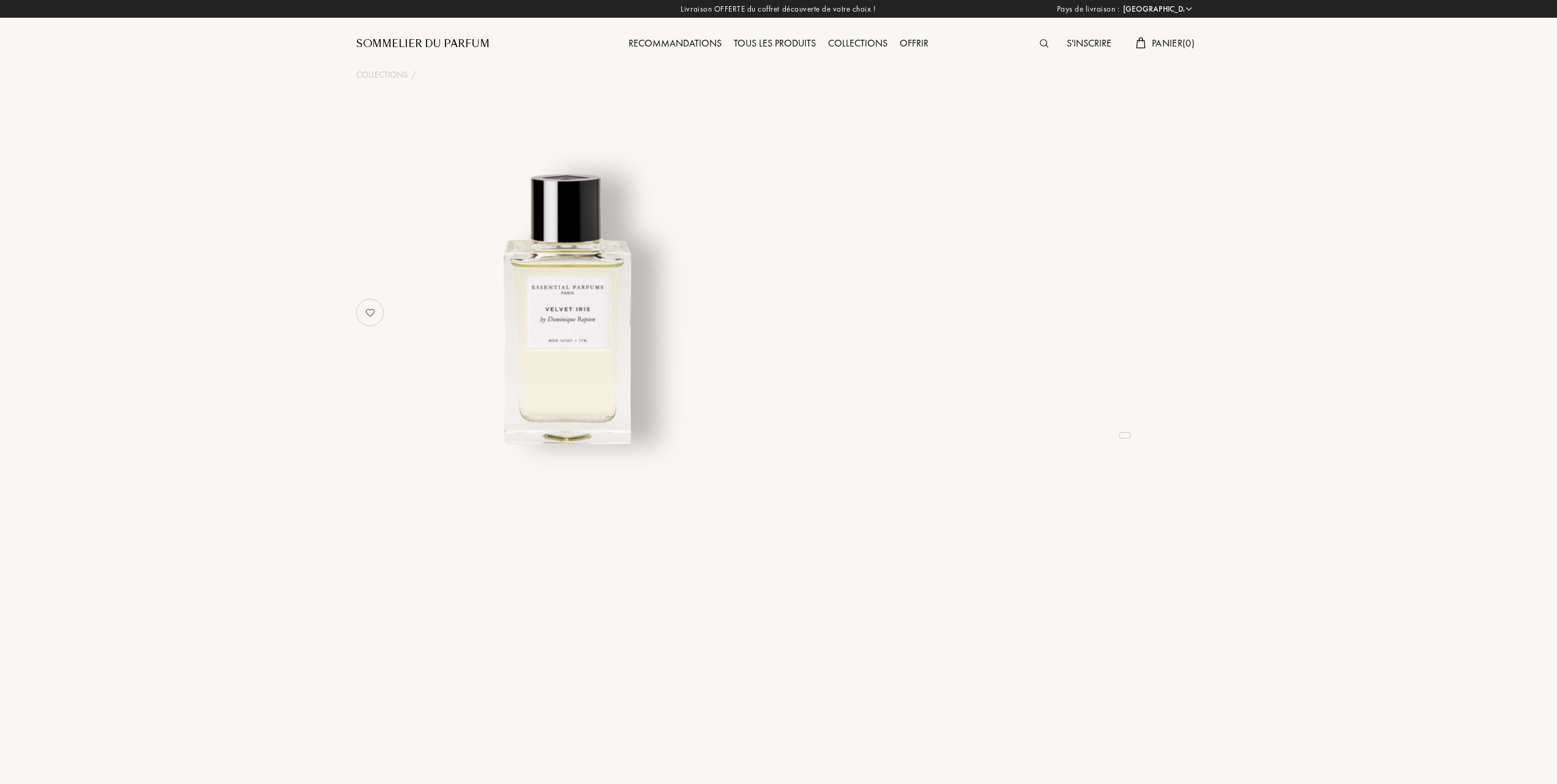
select select "FR"
select select "3"
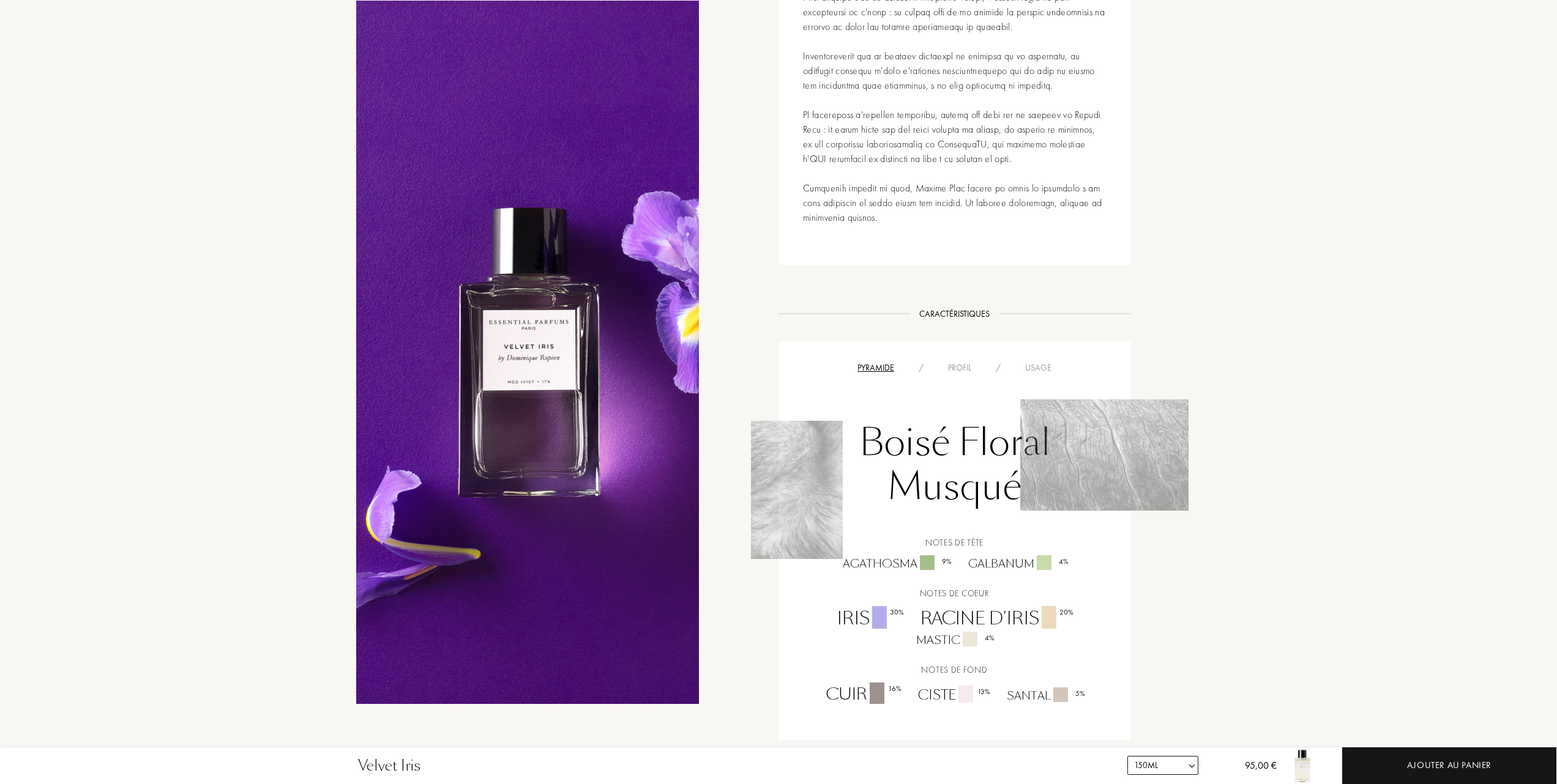
scroll to position [652, 0]
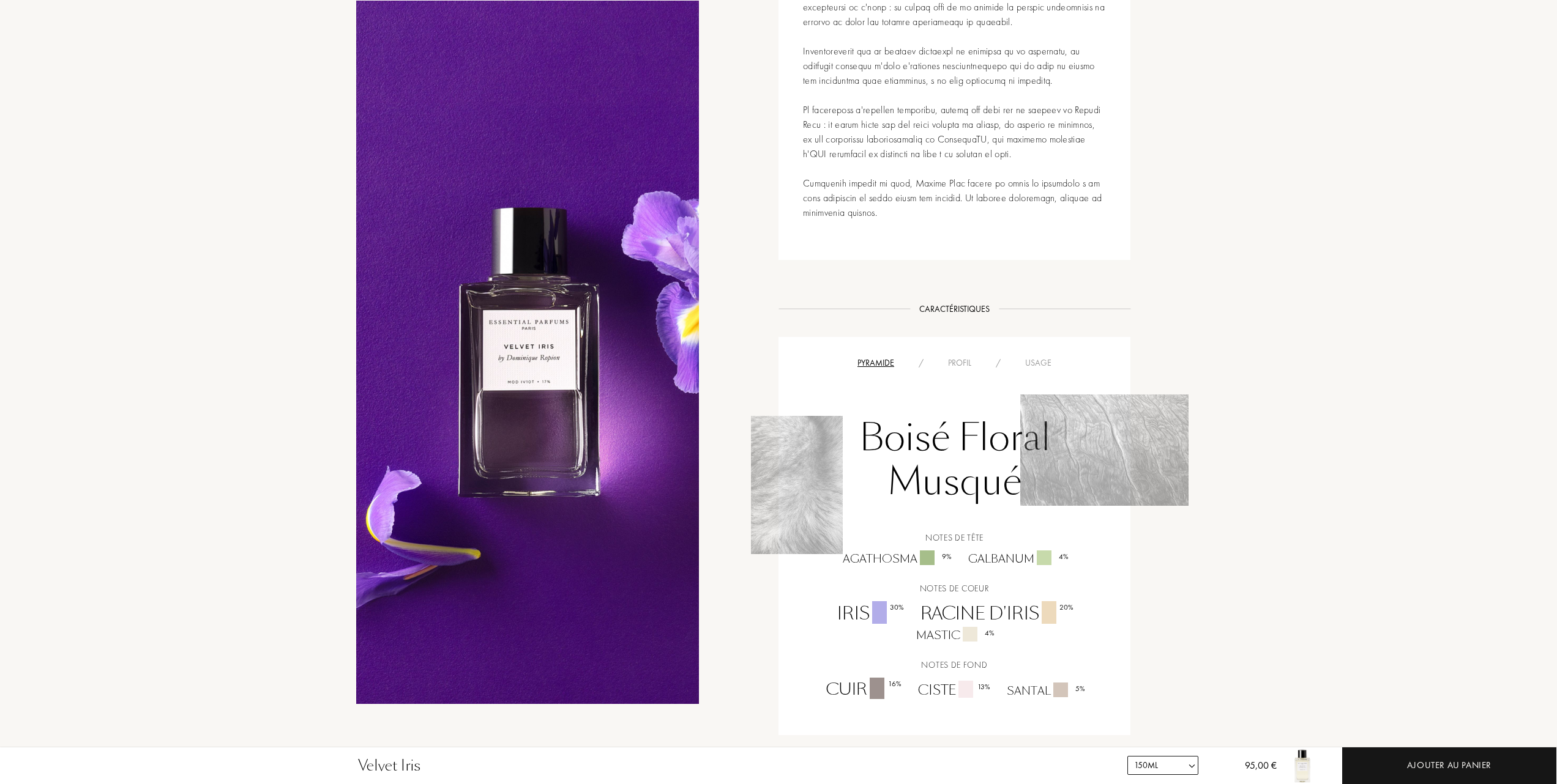
click at [1044, 358] on div "Usage" at bounding box center [1038, 363] width 50 height 13
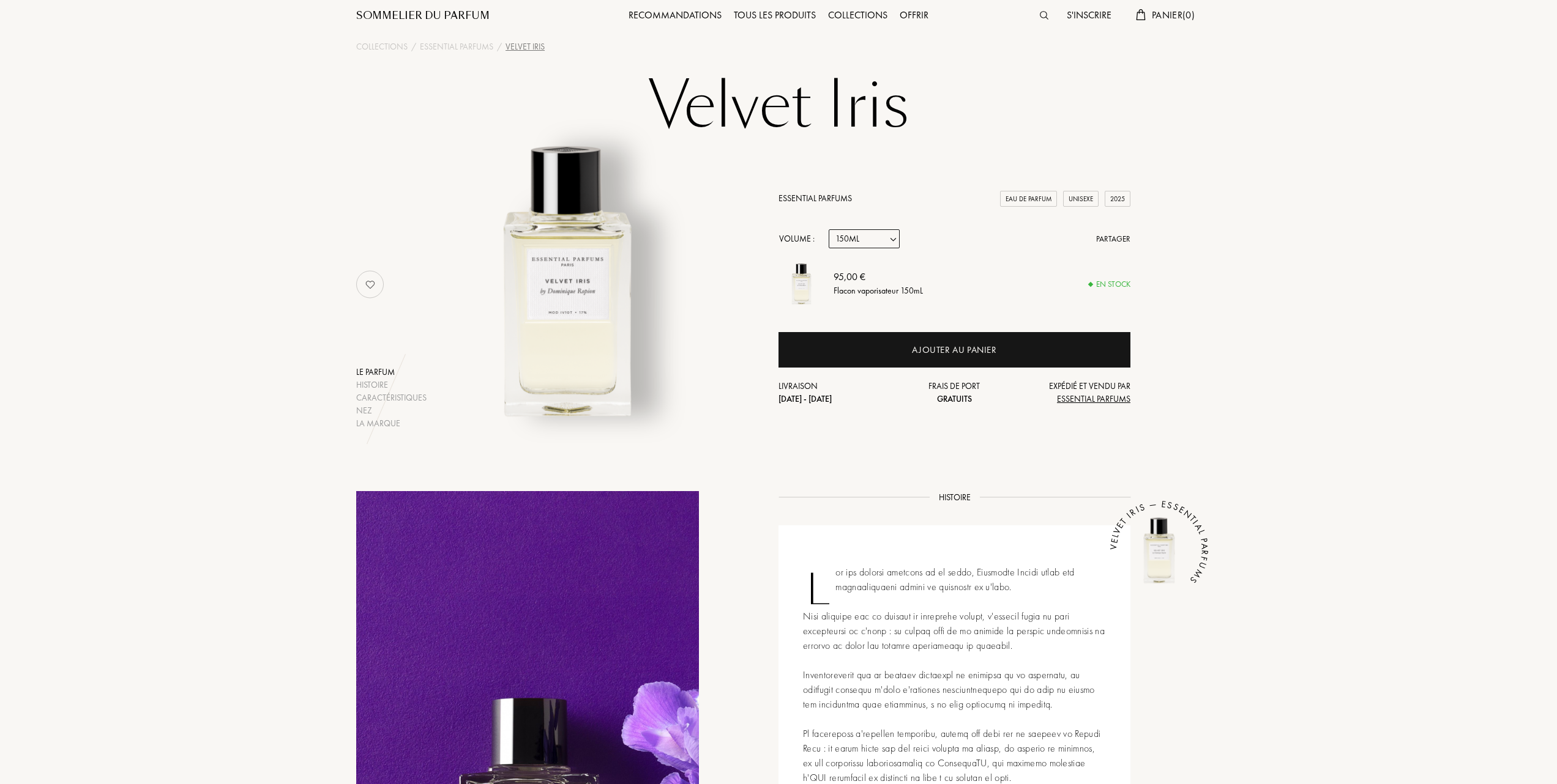
scroll to position [0, 0]
